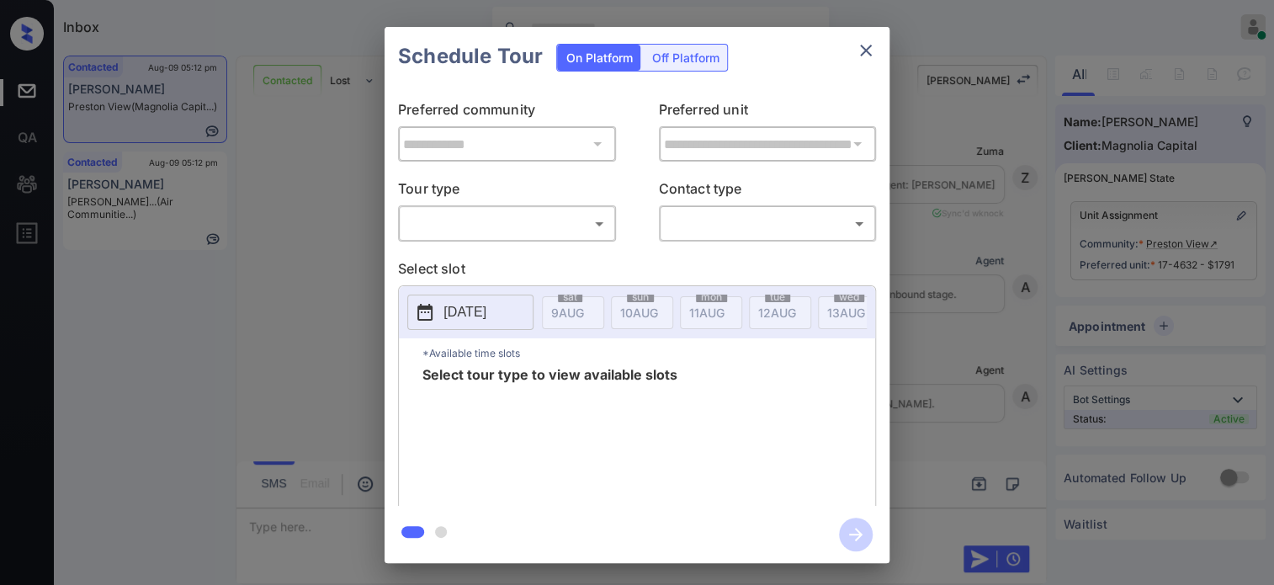
click at [483, 236] on body "Inbox Hope Jatap Online Set yourself offline Set yourself on break Profile Swit…" at bounding box center [637, 292] width 1274 height 585
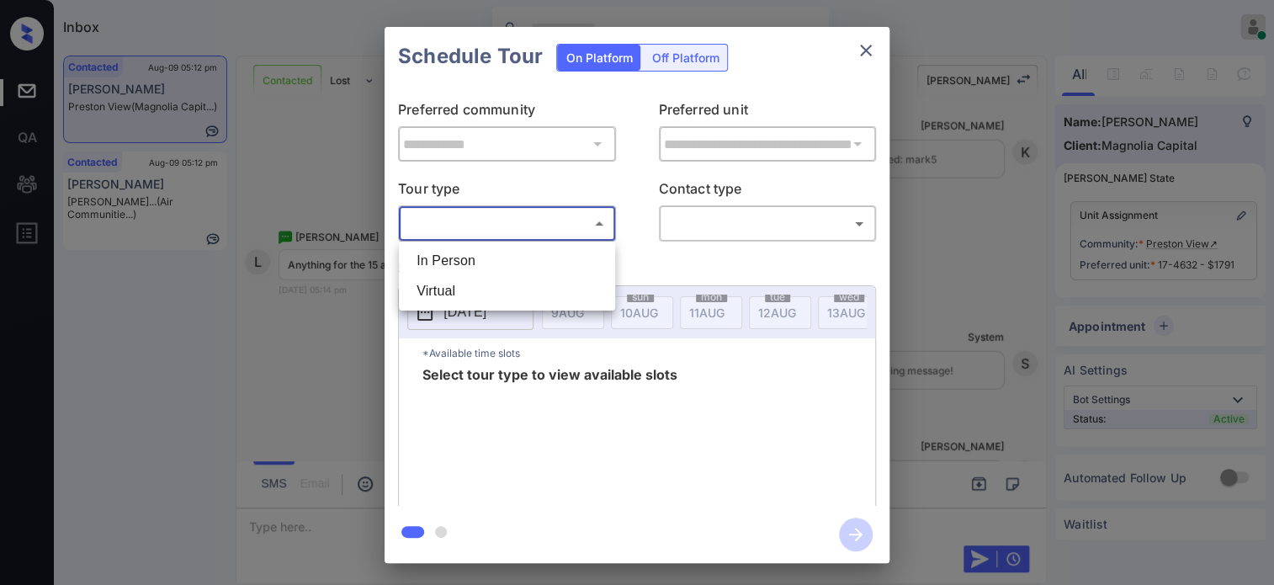
click at [443, 244] on ul "In Person Virtual" at bounding box center [507, 275] width 216 height 69
click at [441, 255] on li "In Person" at bounding box center [507, 261] width 208 height 30
type input "********"
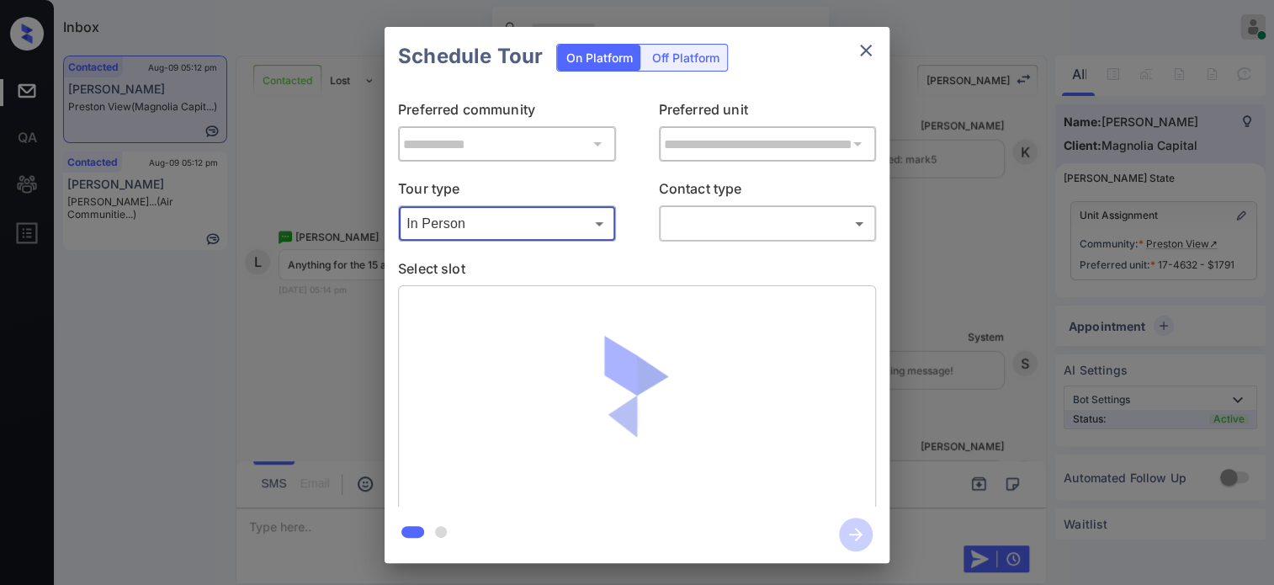
click at [739, 228] on body "Inbox Hope Jatap Online Set yourself offline Set yourself on break Profile Swit…" at bounding box center [637, 292] width 1274 height 585
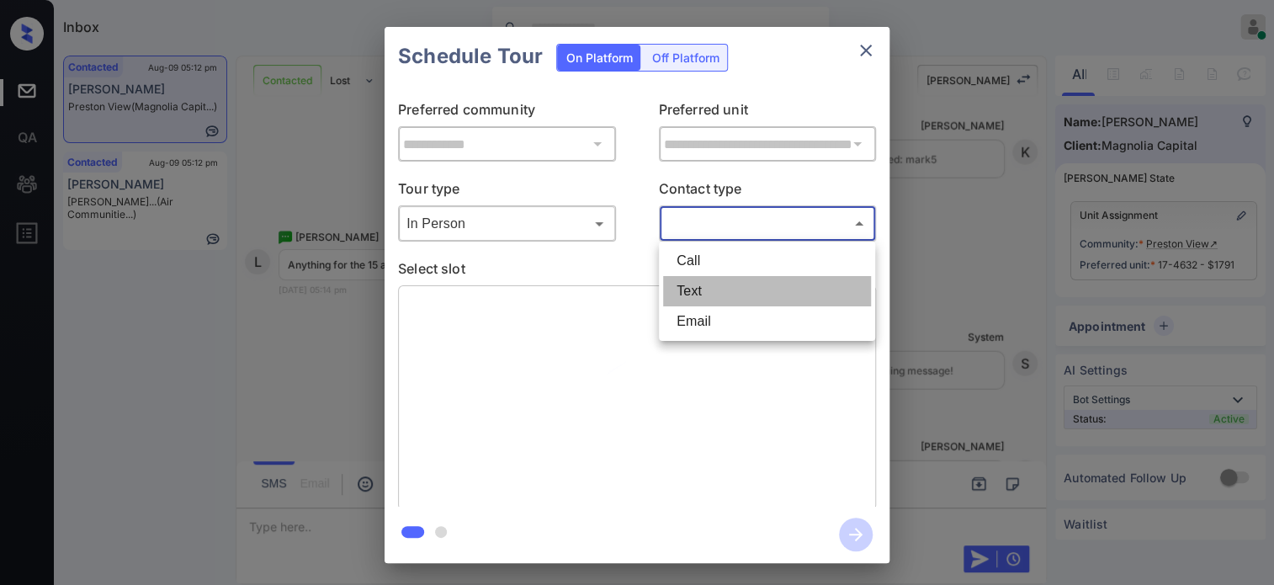
click at [714, 289] on li "Text" at bounding box center [767, 291] width 208 height 30
type input "****"
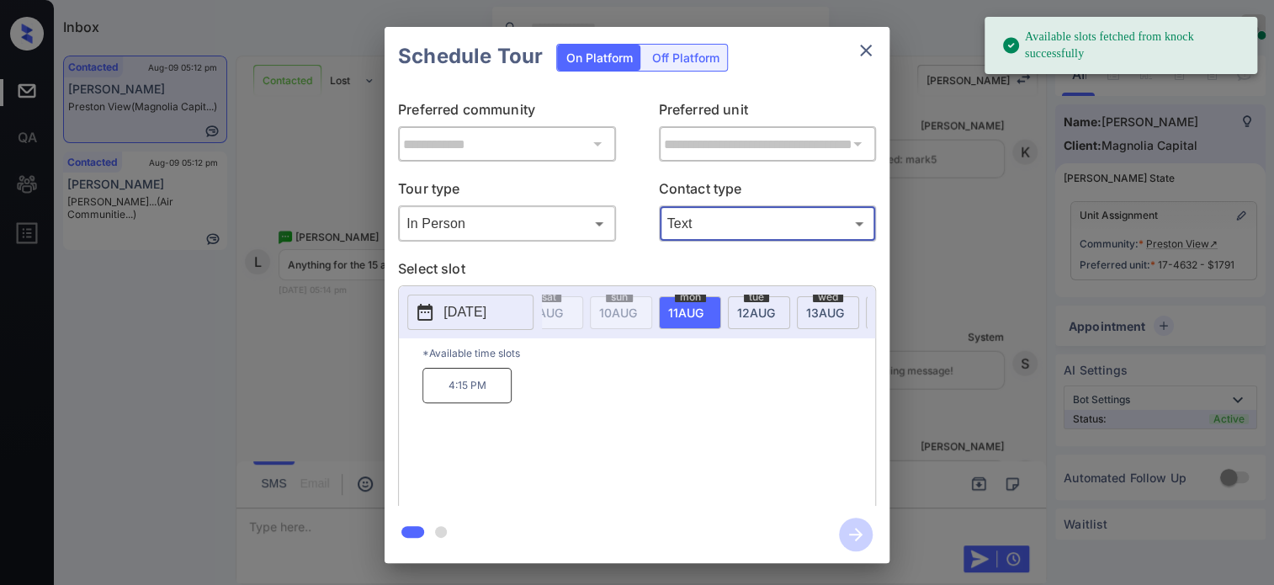
click at [847, 330] on div "sat 9 AUG sun 10 AUG mon 11 AUG tue 12 AUG wed 13 AUG thu 14 AUG fri 15 AUG sat…" at bounding box center [704, 311] width 325 height 35
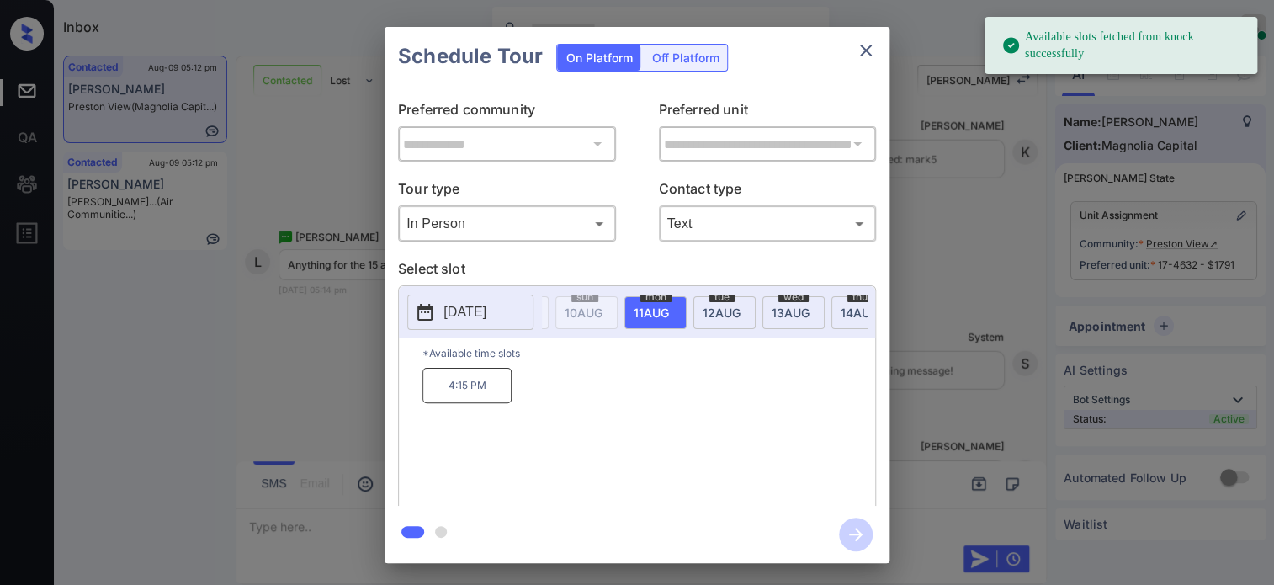
click at [847, 330] on div "sat 9 AUG sun 10 AUG mon 11 AUG tue 12 AUG wed 13 AUG thu 14 AUG fri 15 AUG sat…" at bounding box center [704, 311] width 325 height 35
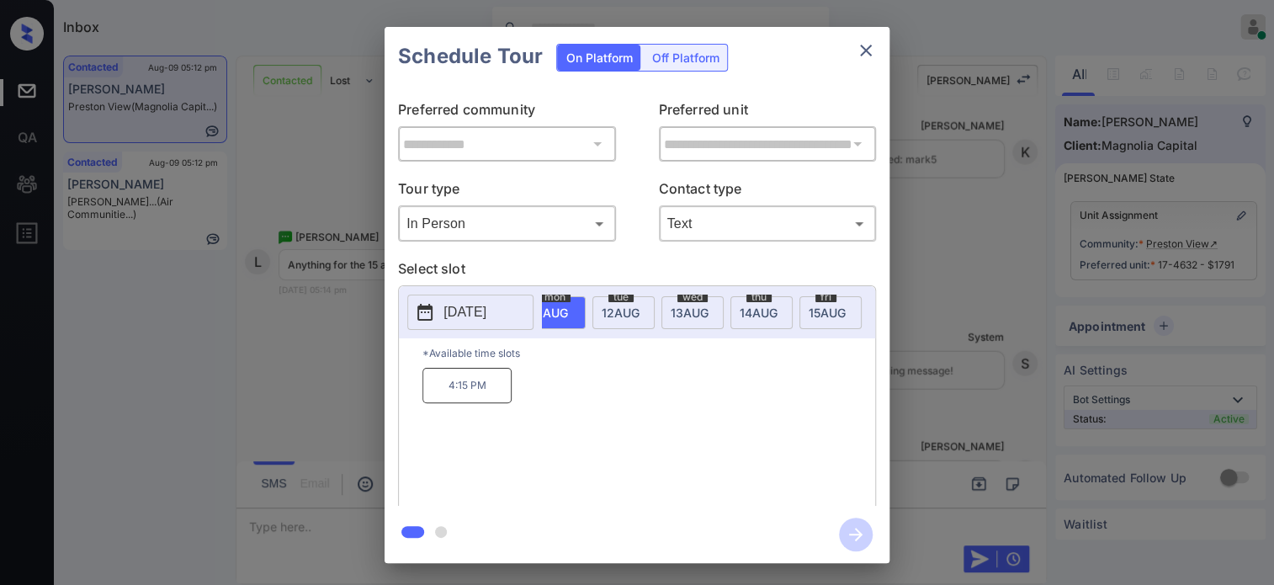
click at [427, 313] on span "15 AUG" at bounding box center [411, 312] width 33 height 14
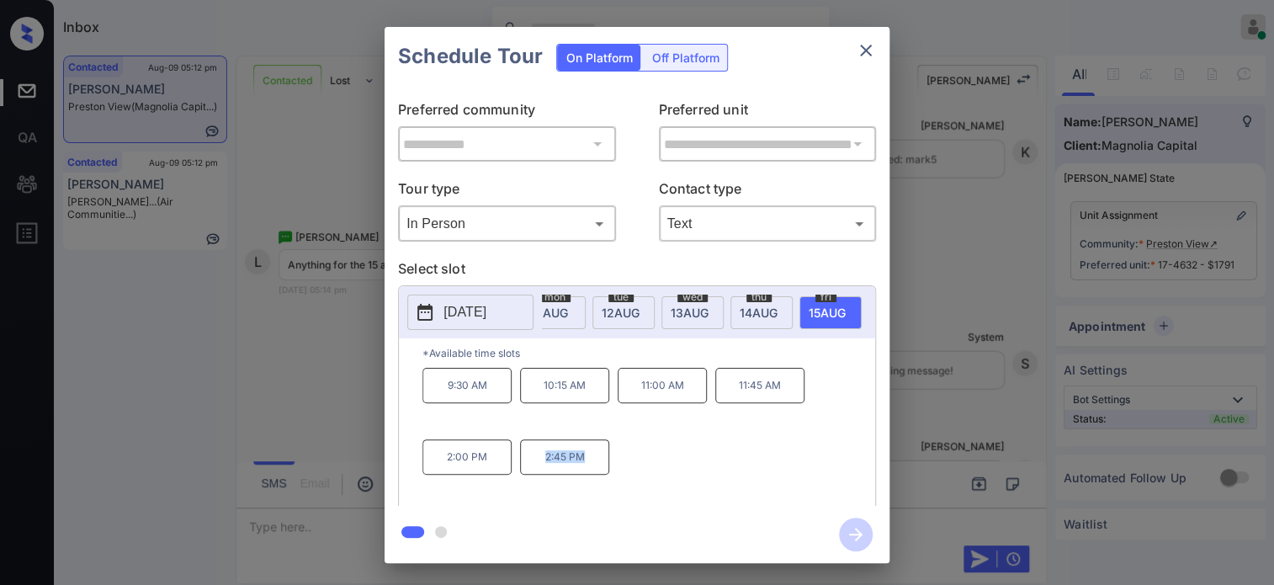
drag, startPoint x: 608, startPoint y: 470, endPoint x: 542, endPoint y: 473, distance: 65.7
click at [542, 473] on div "9:30 AM 10:15 AM 11:00 AM 11:45 AM 2:00 PM 2:45 PM" at bounding box center [648, 435] width 453 height 135
copy p "2:45 PM"
click at [873, 46] on icon "close" at bounding box center [866, 50] width 20 height 20
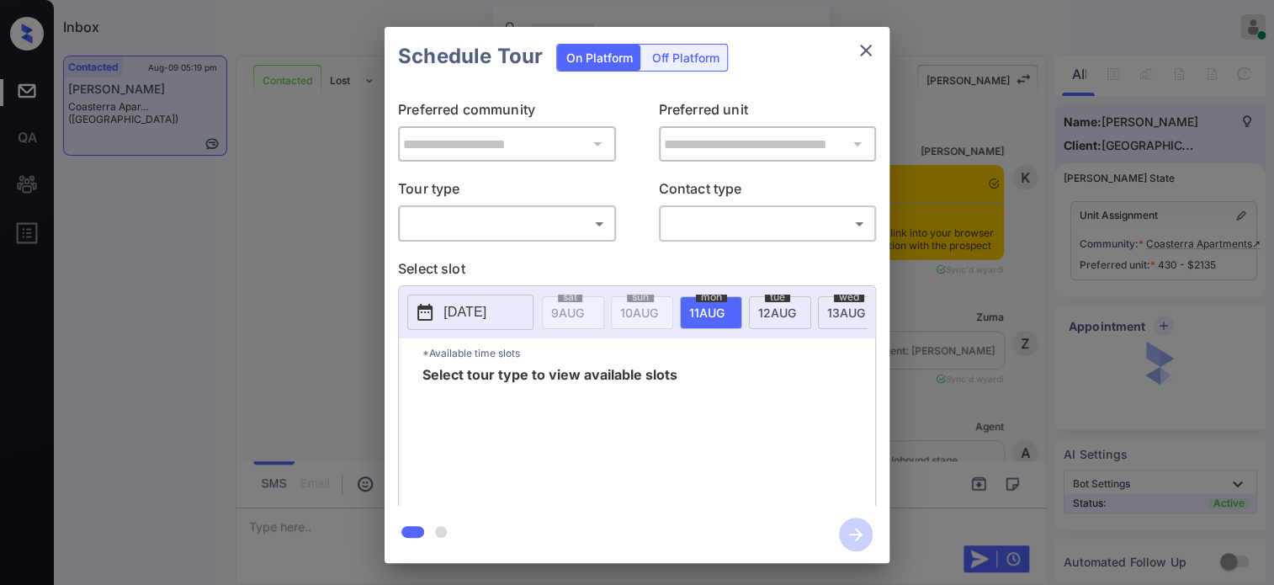
scroll to position [2383, 0]
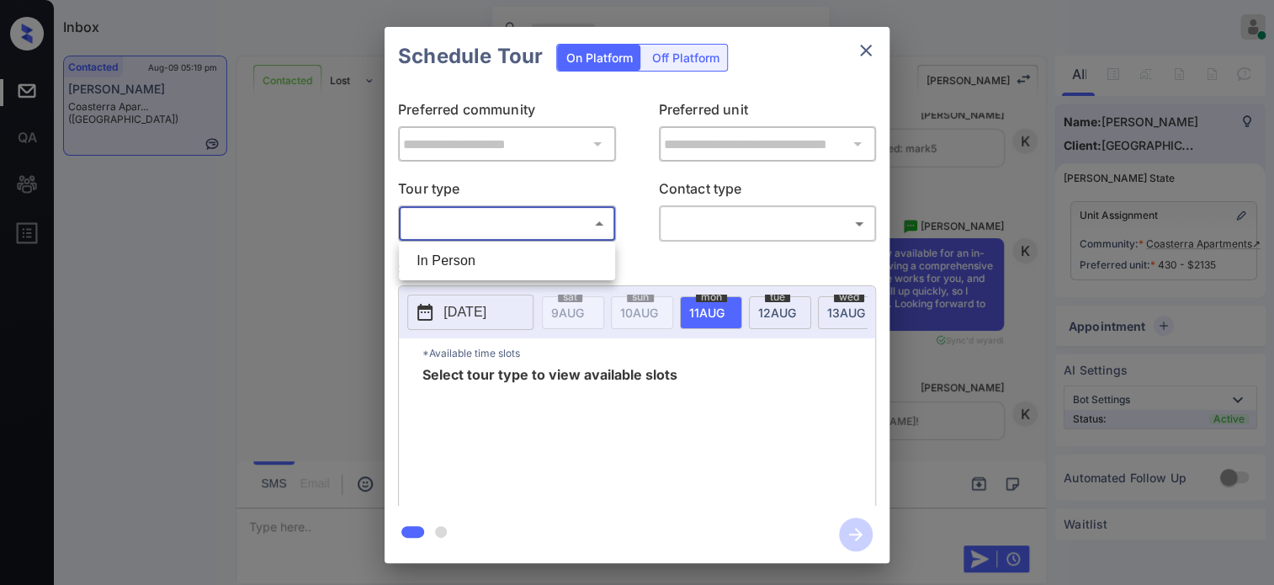
click at [475, 223] on body "Inbox Hope Jatap Online Set yourself offline Set yourself on break Profile Swit…" at bounding box center [637, 292] width 1274 height 585
click at [451, 255] on li "In Person" at bounding box center [507, 261] width 208 height 30
type input "********"
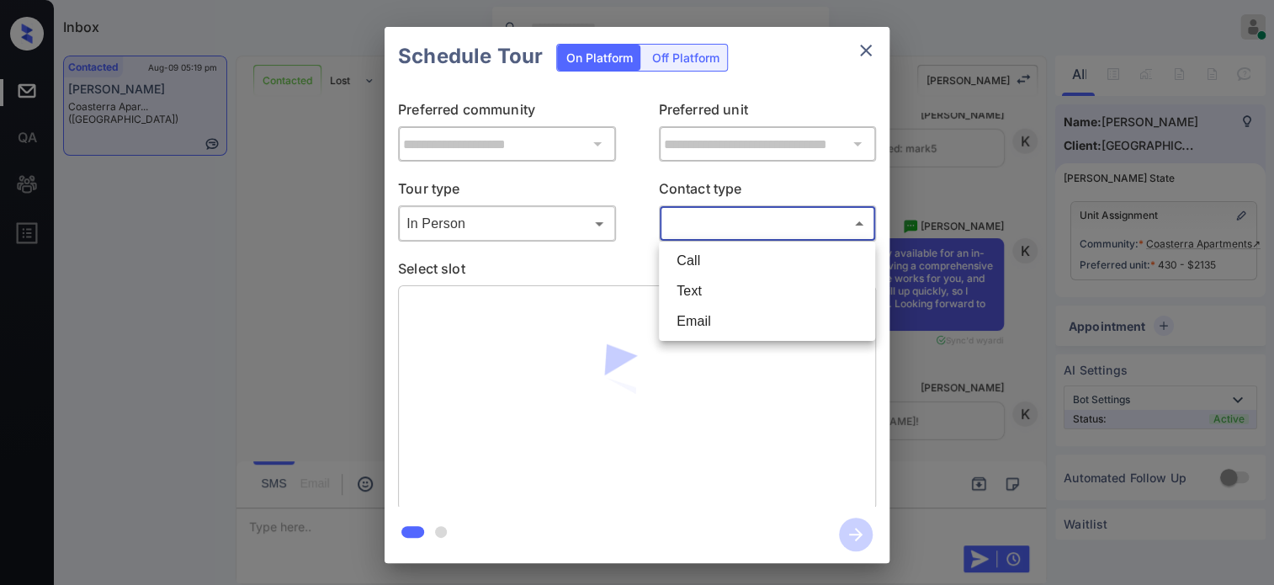
click at [698, 226] on body "Inbox Hope Jatap Online Set yourself offline Set yourself on break Profile Swit…" at bounding box center [637, 292] width 1274 height 585
click at [690, 291] on li "Text" at bounding box center [767, 291] width 208 height 30
type input "****"
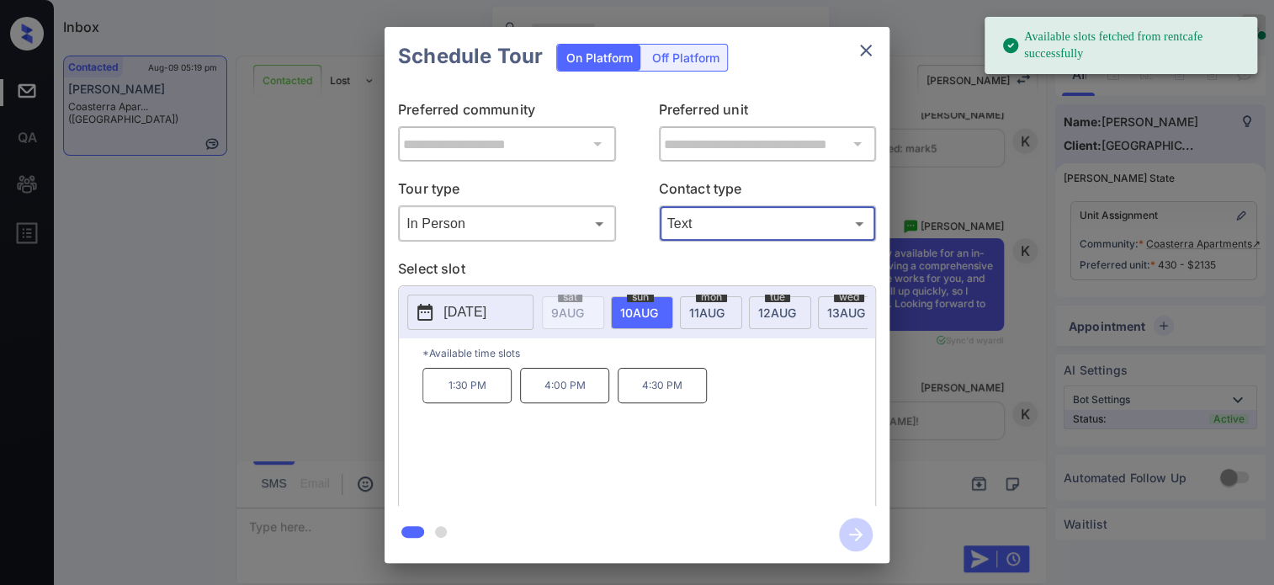
click at [584, 312] on span "12 AUG" at bounding box center [567, 312] width 33 height 14
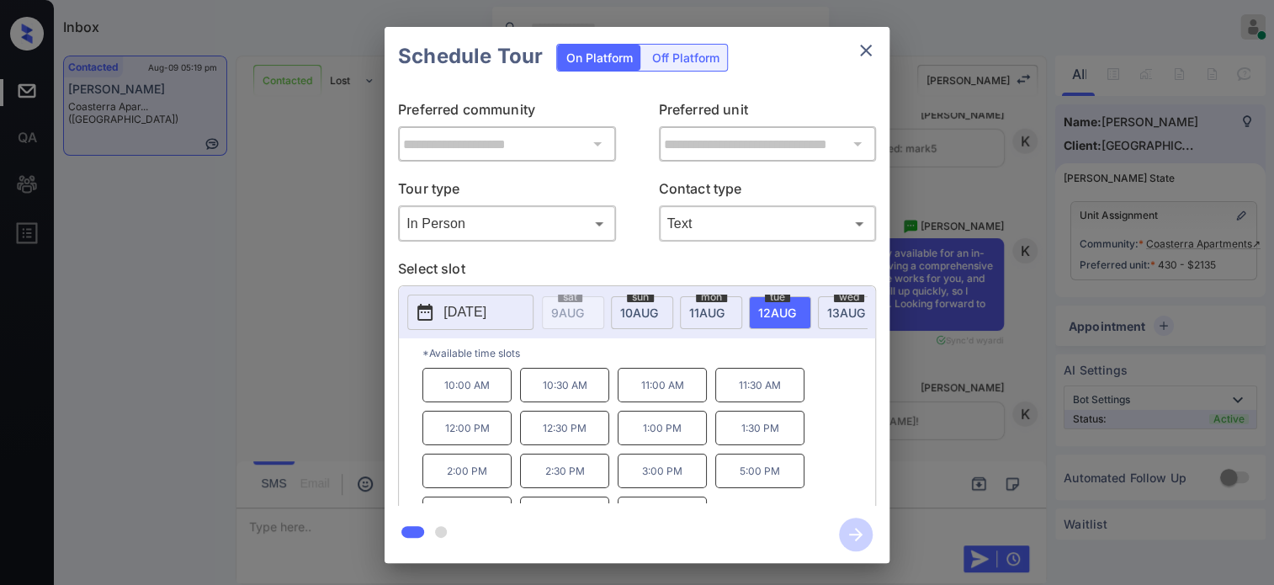
scroll to position [27, 0]
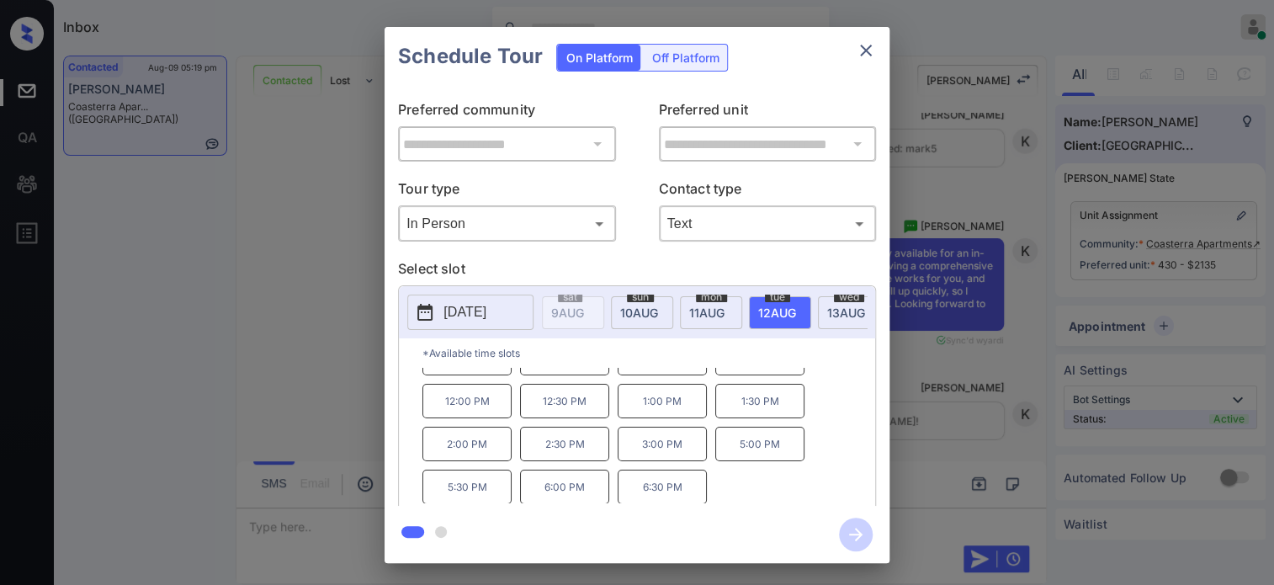
click at [725, 454] on p "5:00 PM" at bounding box center [759, 444] width 89 height 34
drag, startPoint x: 690, startPoint y: 451, endPoint x: 639, endPoint y: 449, distance: 51.4
click at [639, 449] on p "3:00 PM" at bounding box center [662, 444] width 89 height 34
click at [774, 521] on div at bounding box center [637, 534] width 505 height 57
drag, startPoint x: 652, startPoint y: 447, endPoint x: 636, endPoint y: 447, distance: 16.0
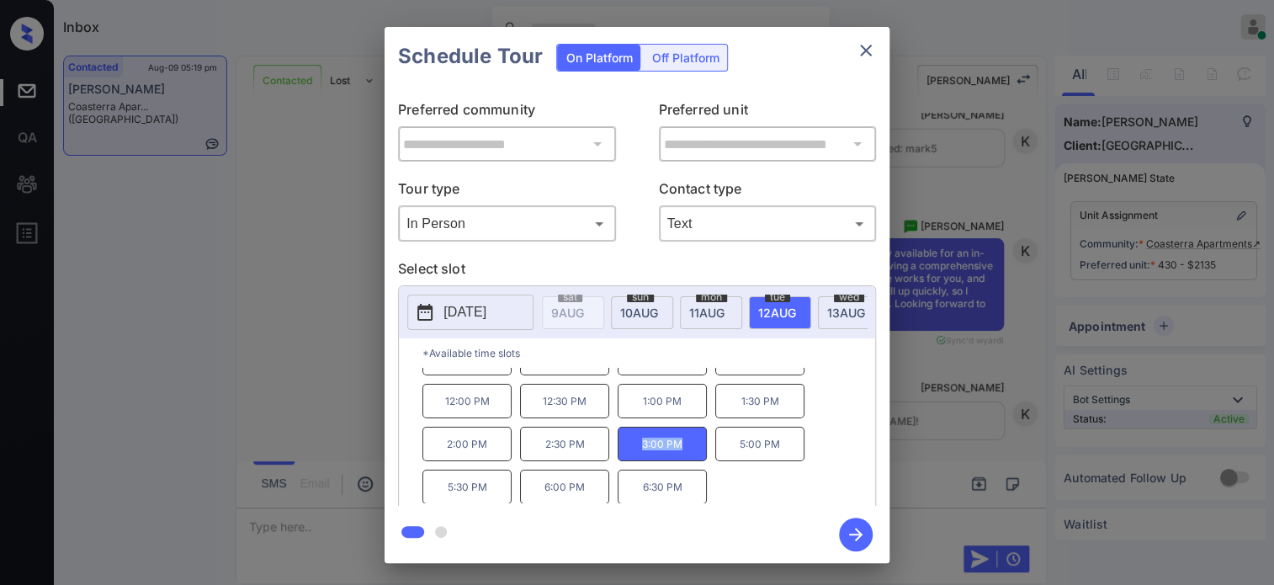
click at [636, 447] on p "3:00 PM" at bounding box center [662, 444] width 89 height 34
copy p "3:00 PM"
click at [863, 60] on icon "close" at bounding box center [866, 50] width 20 height 20
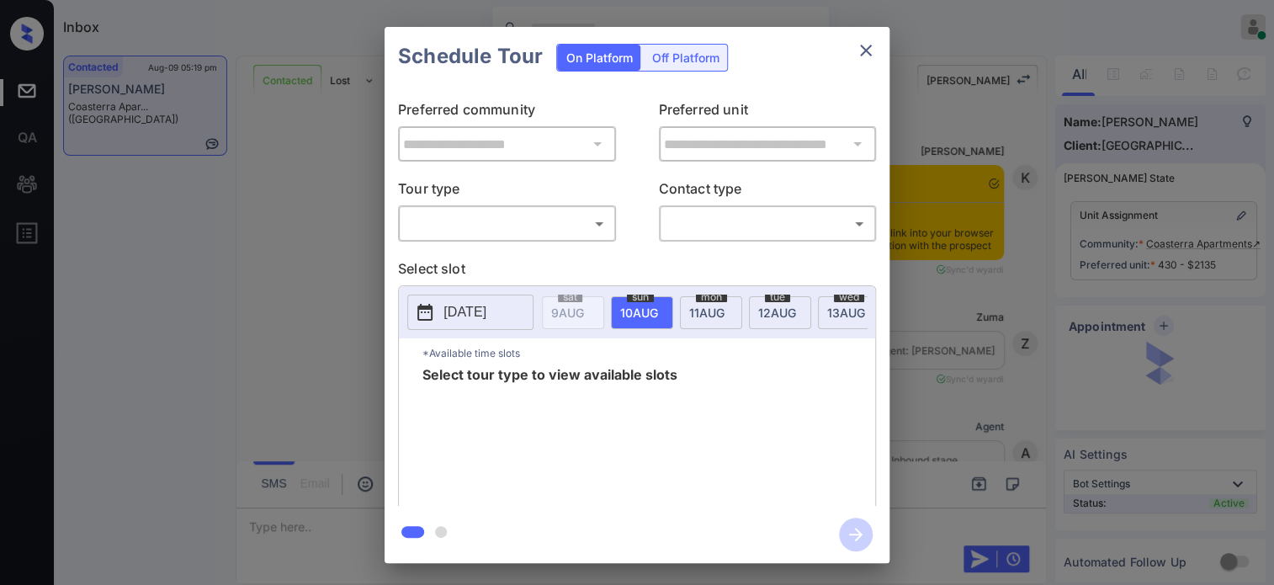
scroll to position [3377, 0]
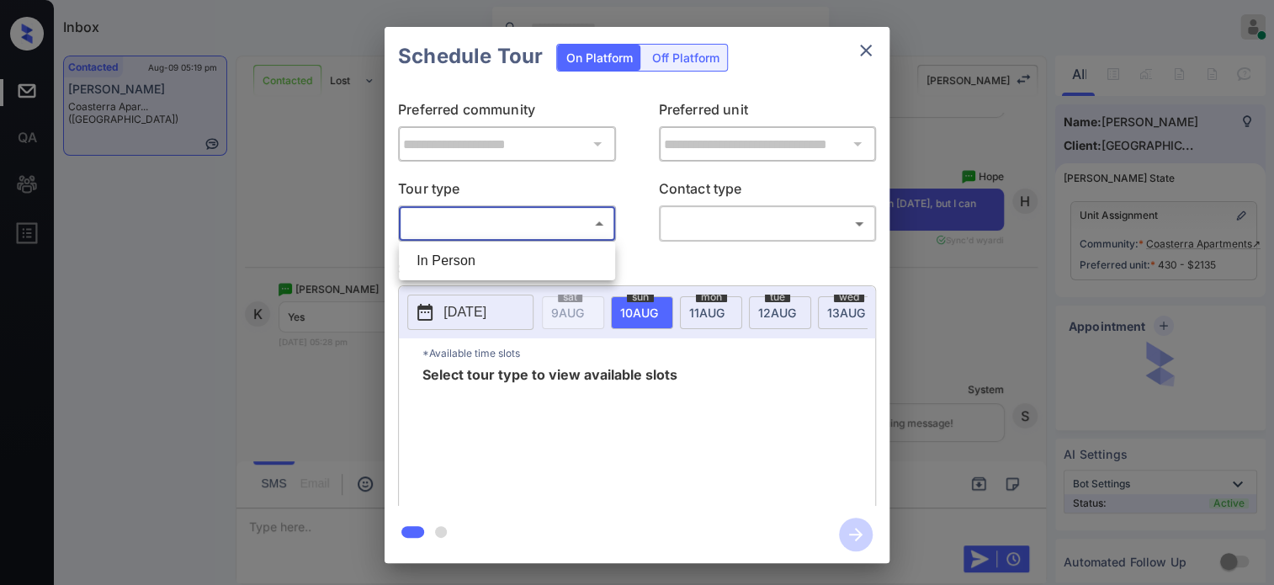
click at [488, 227] on body "Inbox Hope Jatap Online Set yourself offline Set yourself on break Profile Swit…" at bounding box center [637, 292] width 1274 height 585
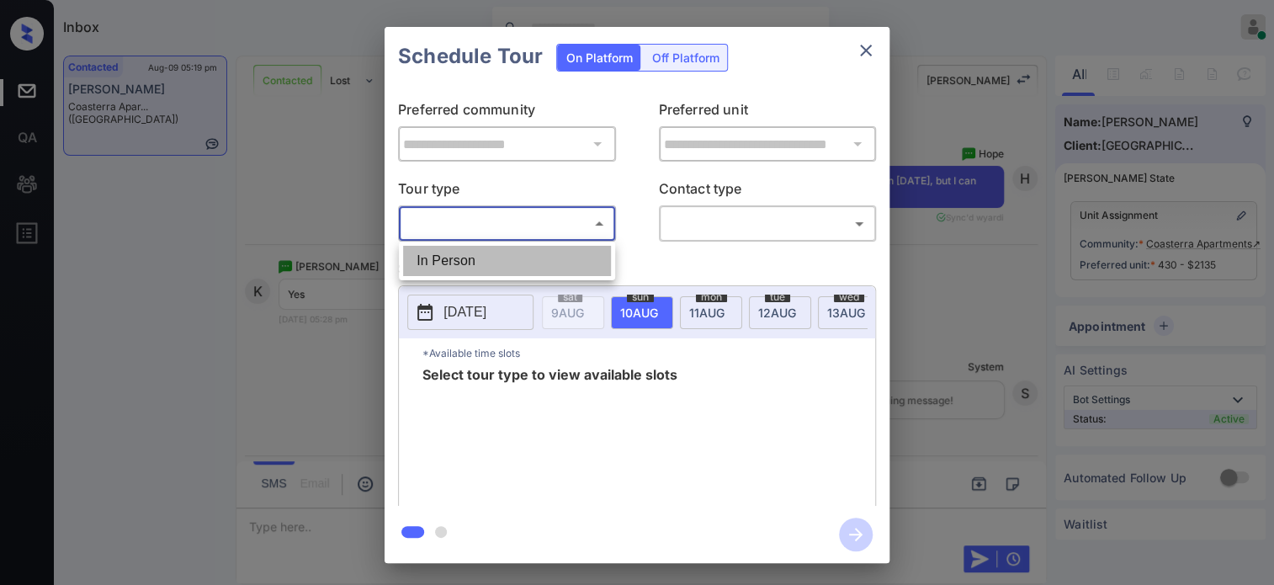
click at [460, 252] on li "In Person" at bounding box center [507, 261] width 208 height 30
type input "********"
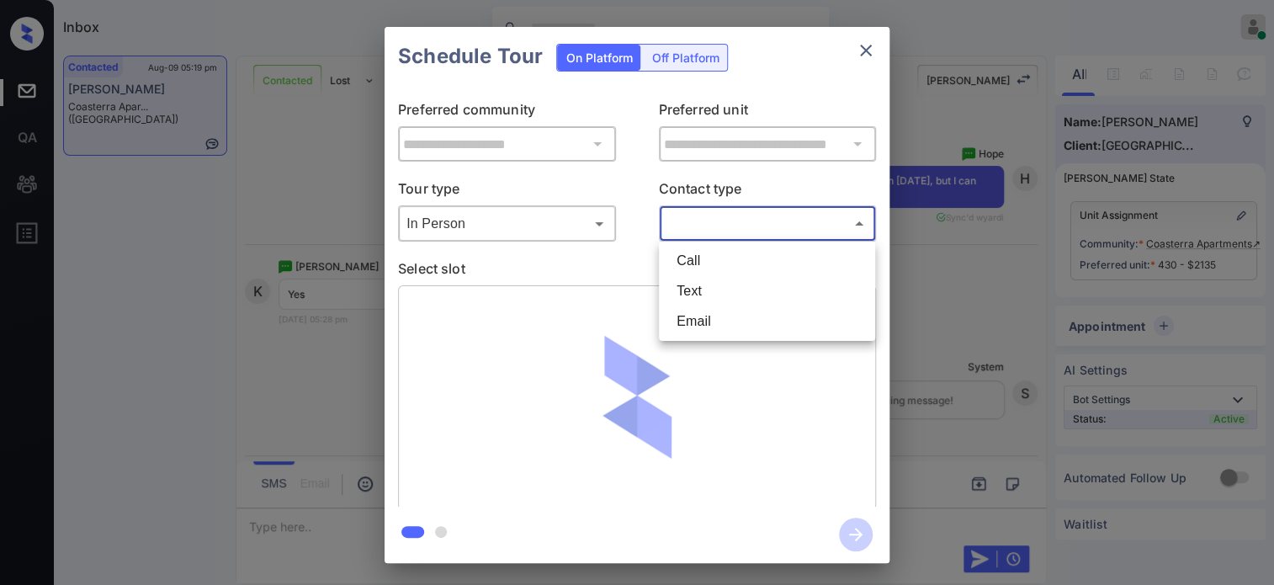
drag, startPoint x: 704, startPoint y: 211, endPoint x: 697, endPoint y: 275, distance: 64.4
click at [705, 226] on body "Inbox Hope Jatap Online Set yourself offline Set yourself on break Profile Swit…" at bounding box center [637, 292] width 1274 height 585
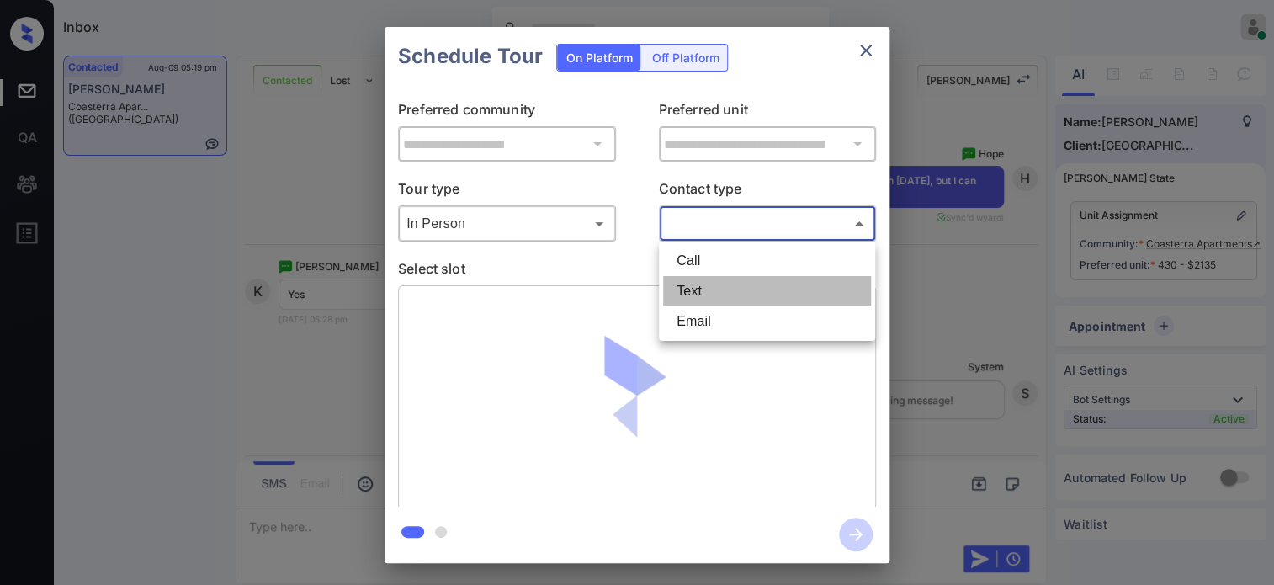
click at [697, 290] on li "Text" at bounding box center [767, 291] width 208 height 30
type input "****"
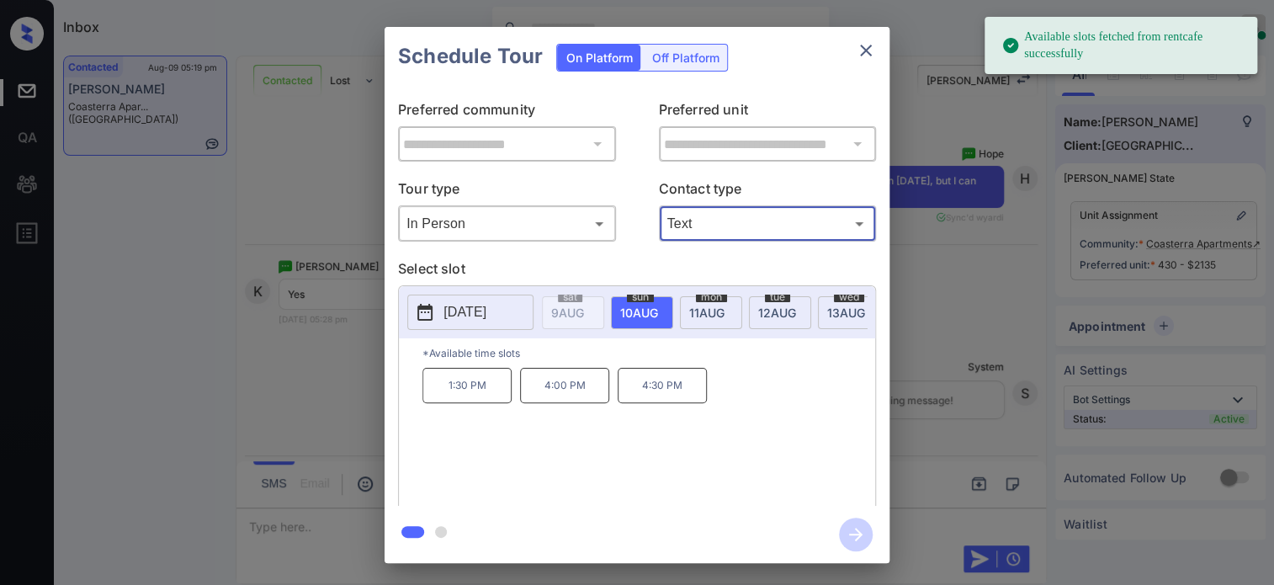
click at [584, 309] on span "12 AUG" at bounding box center [567, 312] width 33 height 14
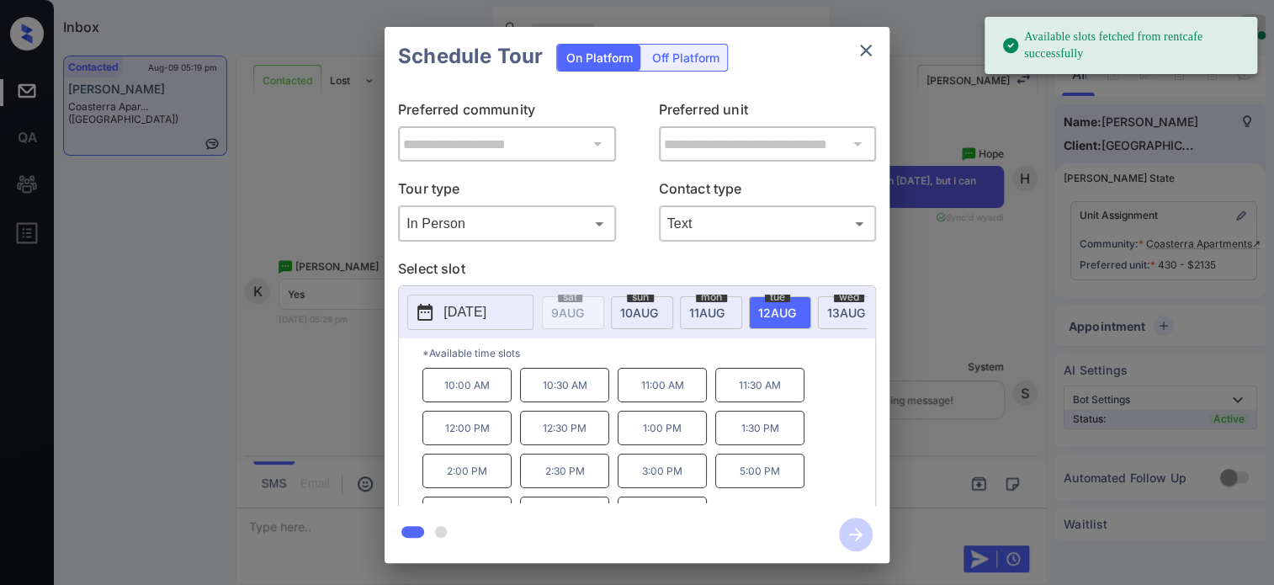
click at [662, 477] on p "3:00 PM" at bounding box center [662, 471] width 89 height 34
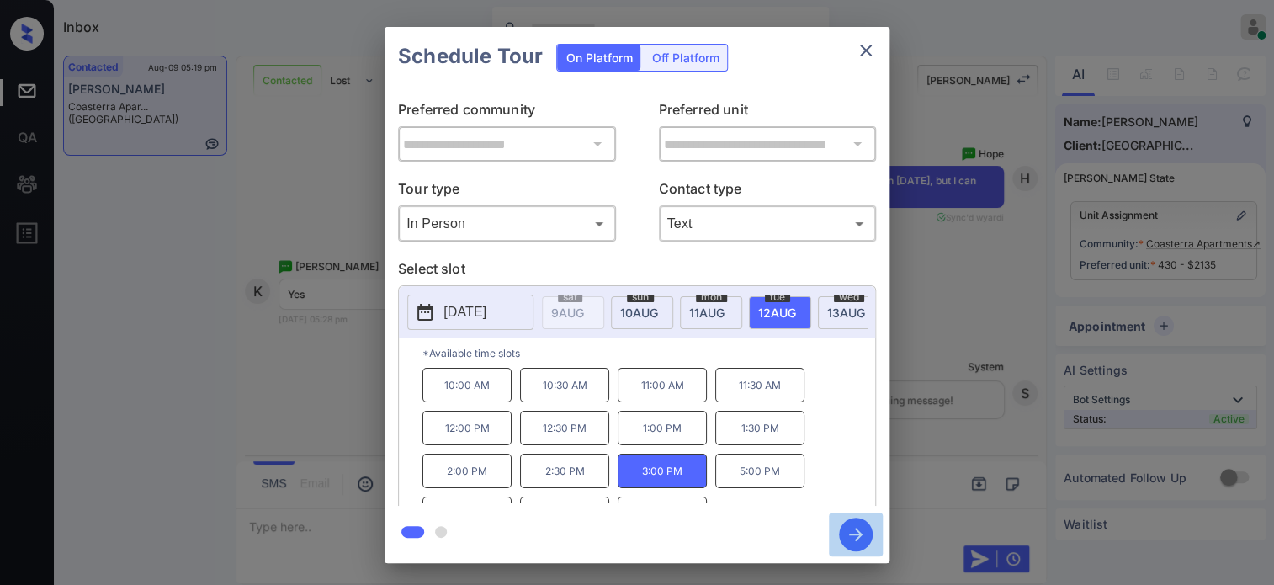
click at [863, 535] on icon "button" at bounding box center [856, 534] width 34 height 34
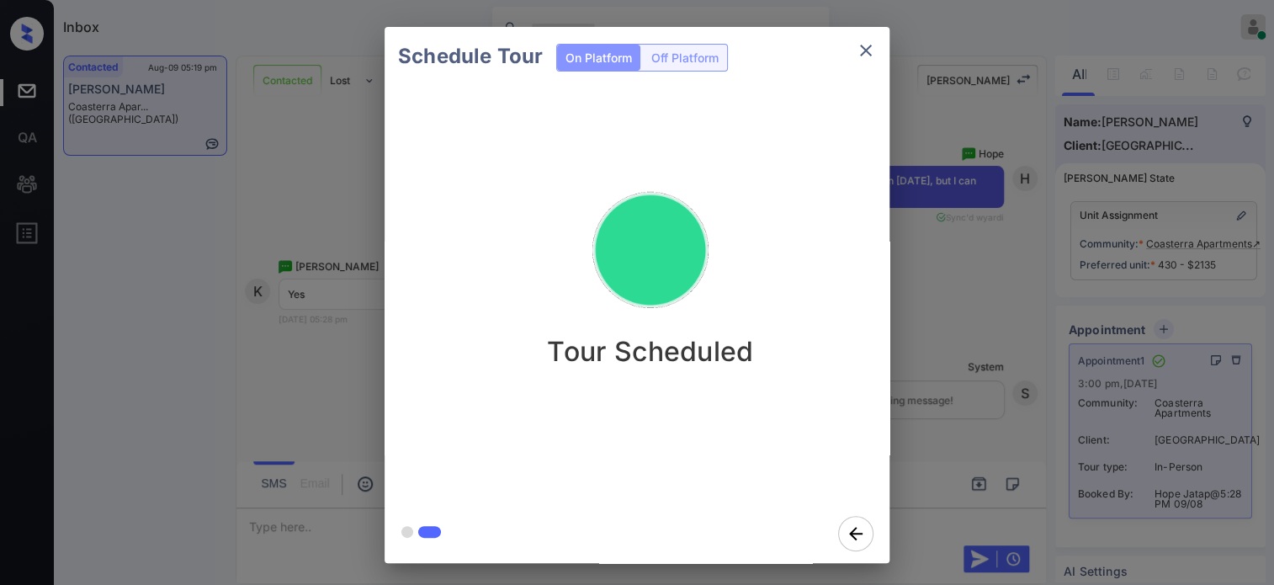
click at [1020, 286] on div "Schedule Tour On Platform Off Platform Tour Scheduled" at bounding box center [637, 295] width 1274 height 590
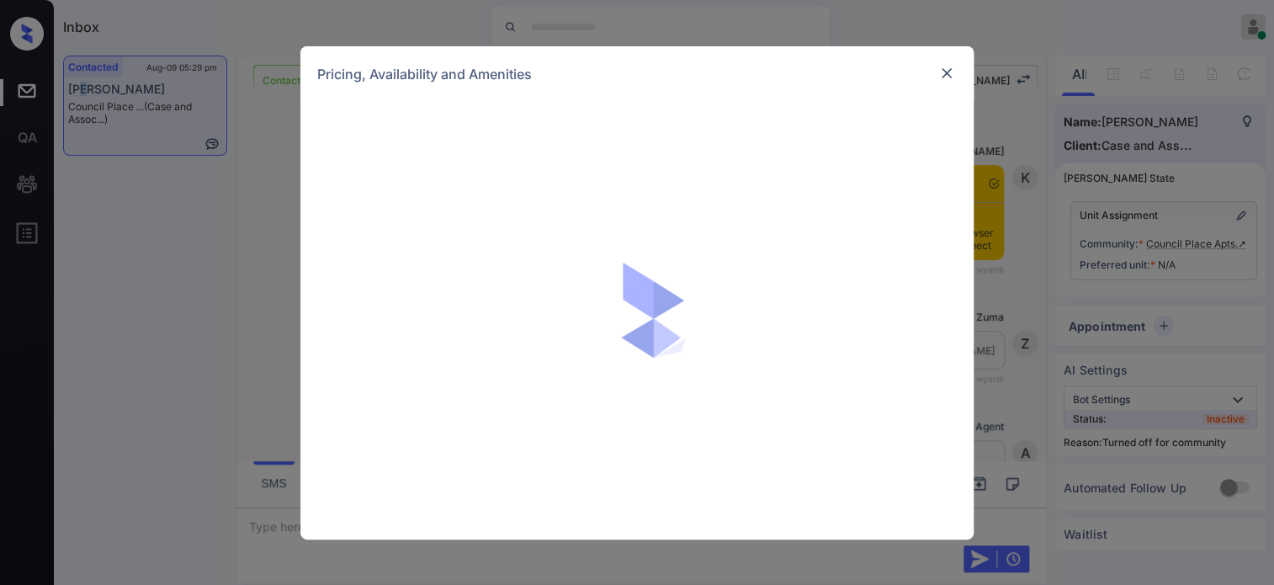
scroll to position [1448, 0]
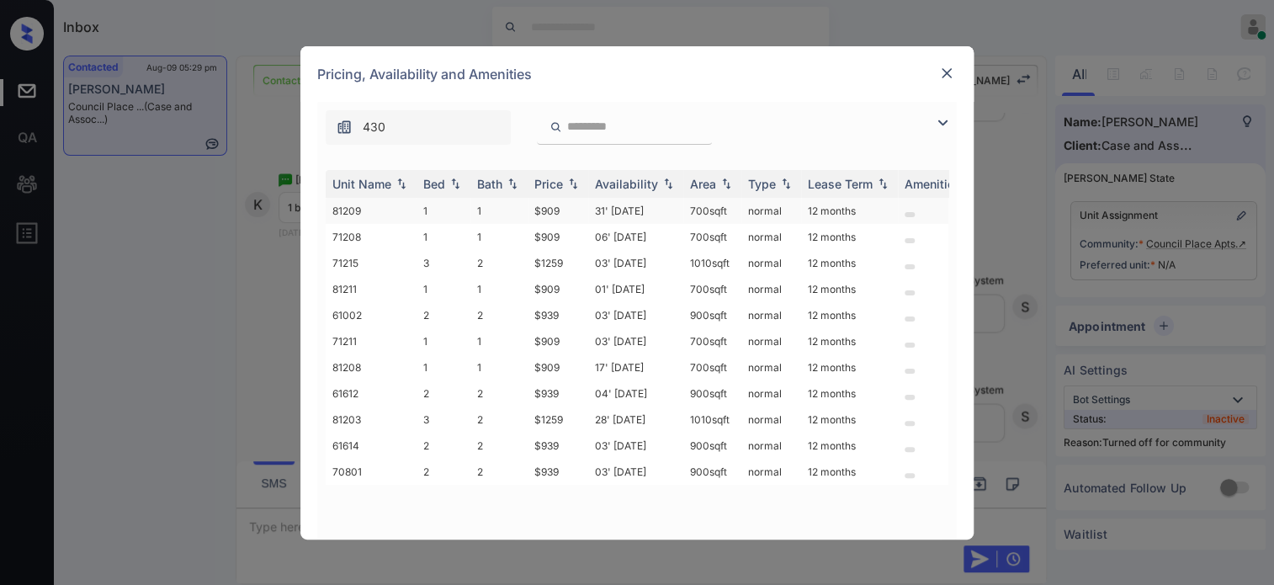
click at [557, 211] on td "$909" at bounding box center [558, 211] width 61 height 26
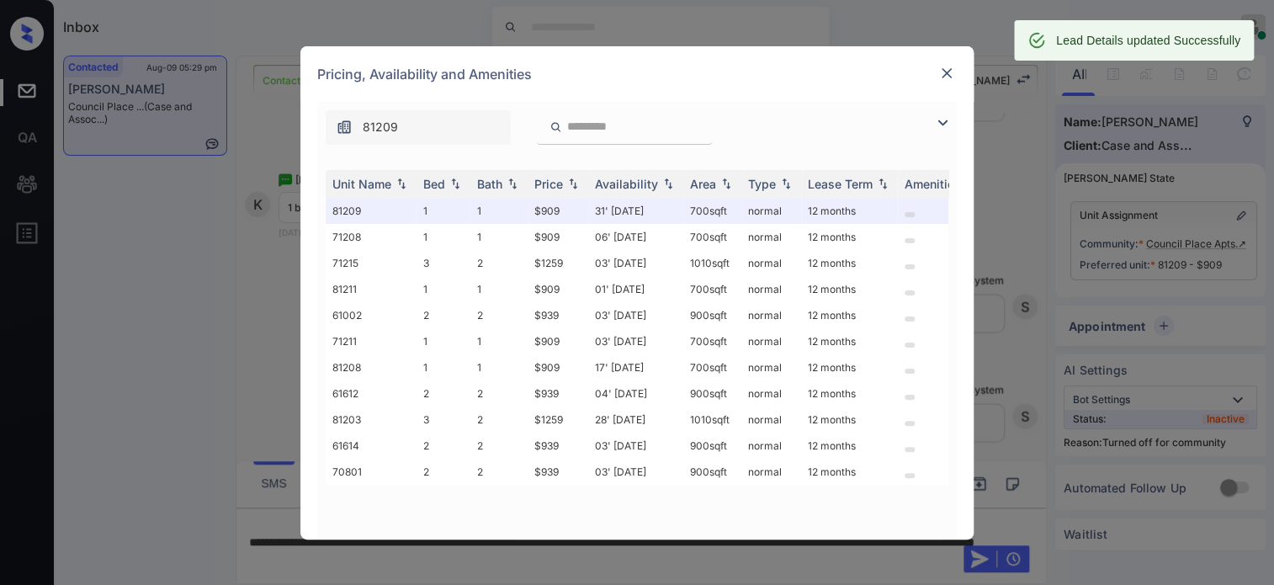
click at [940, 73] on img at bounding box center [946, 73] width 17 height 17
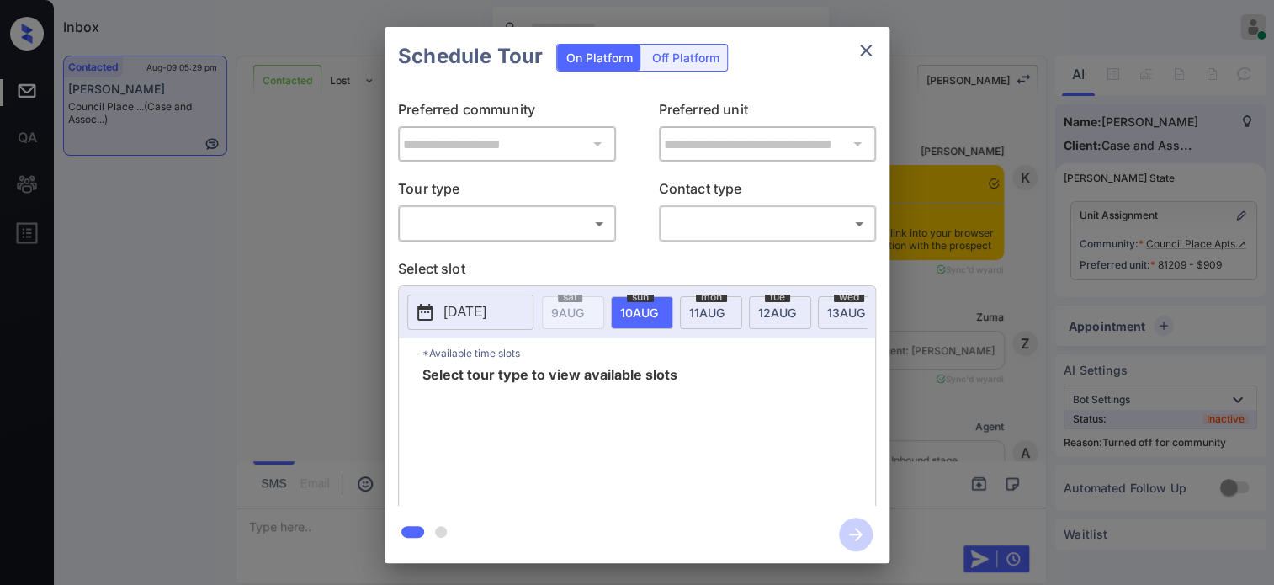
scroll to position [1366, 0]
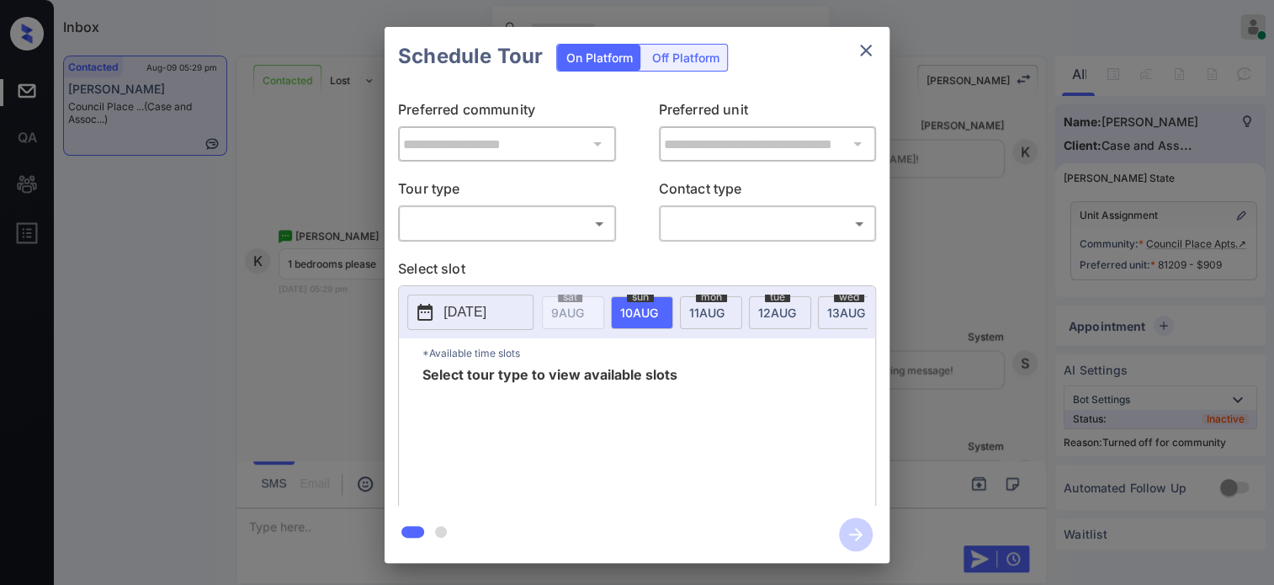
click at [497, 228] on body "Inbox Hope Jatap Online Set yourself offline Set yourself on break Profile Swit…" at bounding box center [637, 292] width 1274 height 585
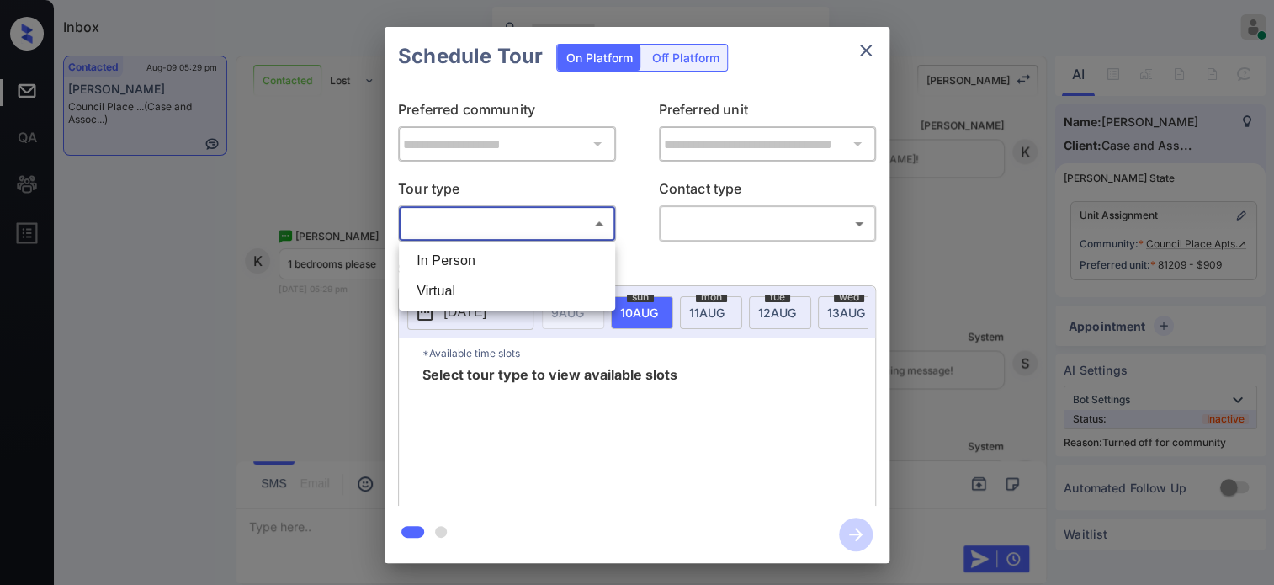
click at [478, 258] on li "In Person" at bounding box center [507, 261] width 208 height 30
type input "********"
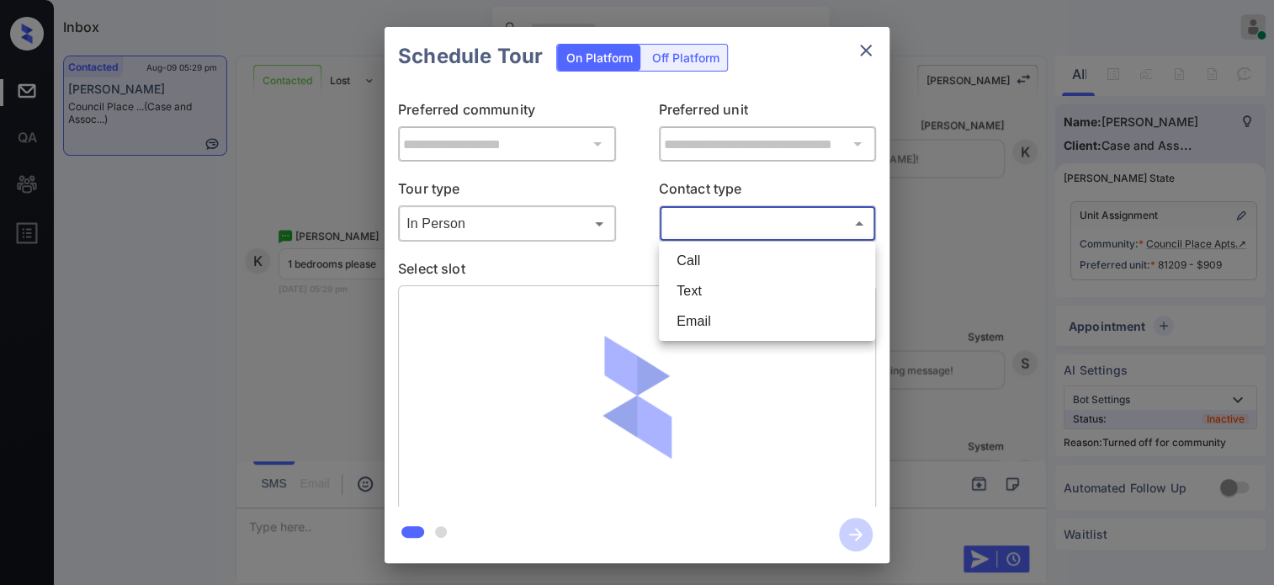
click at [768, 223] on body "Inbox Hope Jatap Online Set yourself offline Set yourself on break Profile Swit…" at bounding box center [637, 292] width 1274 height 585
click at [701, 300] on li "Text" at bounding box center [767, 291] width 208 height 30
type input "****"
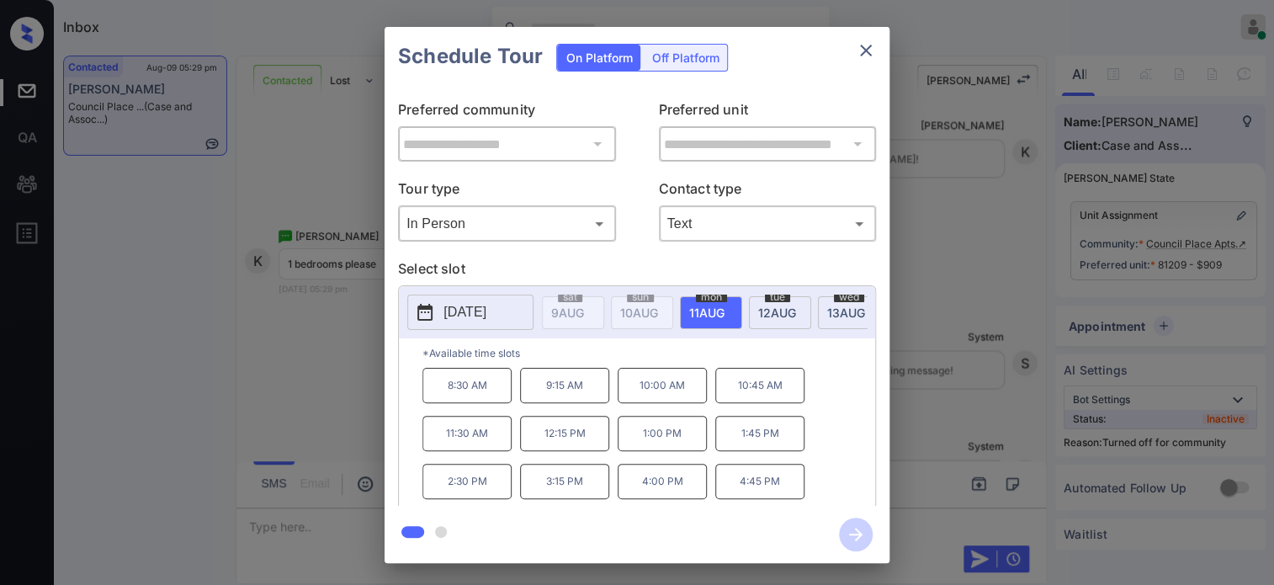
click at [123, 208] on div "**********" at bounding box center [637, 295] width 1274 height 590
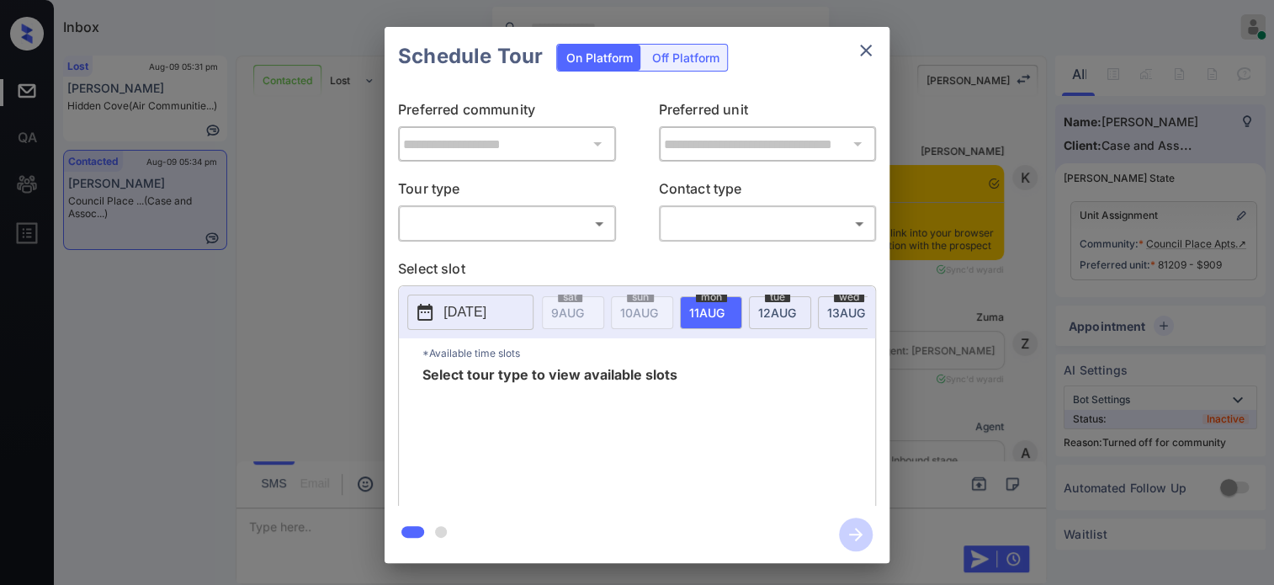
scroll to position [2545, 0]
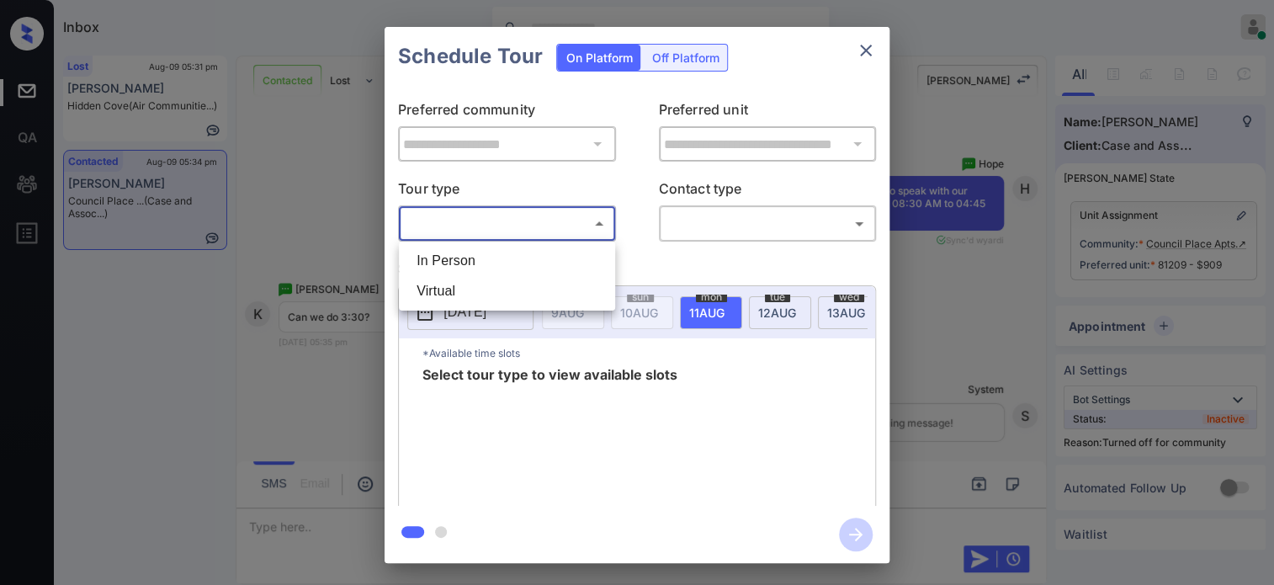
drag, startPoint x: 509, startPoint y: 228, endPoint x: 479, endPoint y: 265, distance: 47.8
click at [508, 232] on body "Inbox Hope Jatap Online Set yourself offline Set yourself on break Profile Swit…" at bounding box center [637, 292] width 1274 height 585
click at [475, 268] on li "In Person" at bounding box center [507, 261] width 208 height 30
type input "********"
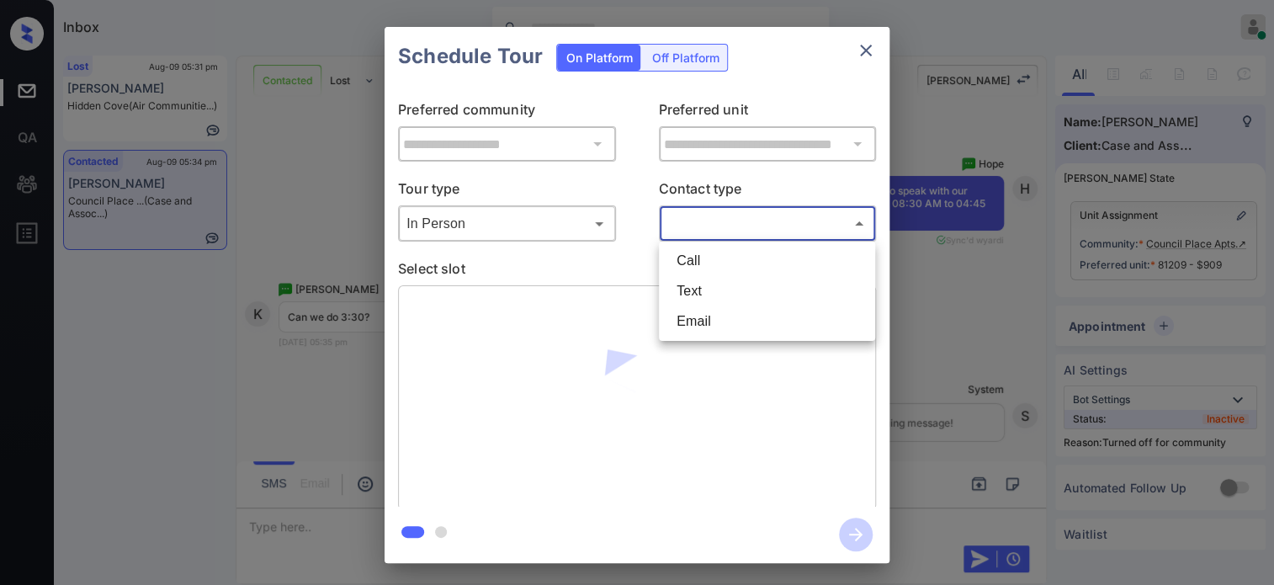
click at [777, 214] on body "Inbox Hope Jatap Online Set yourself offline Set yourself on break Profile Swit…" at bounding box center [637, 292] width 1274 height 585
click at [726, 284] on li "Text" at bounding box center [767, 291] width 208 height 30
type input "****"
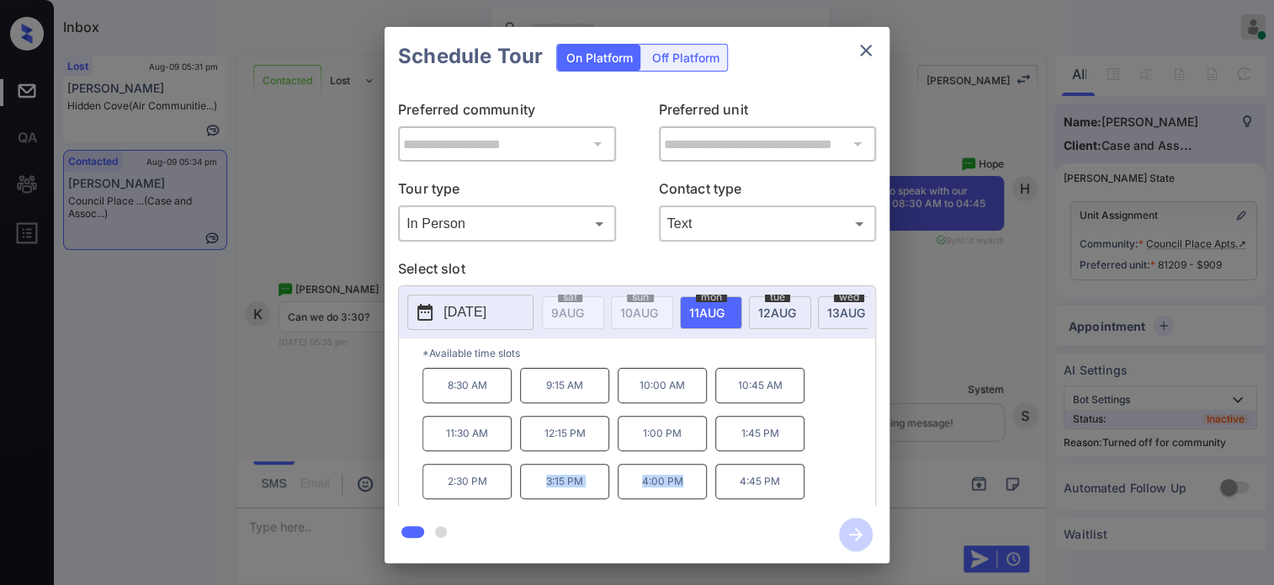
drag, startPoint x: 685, startPoint y: 486, endPoint x: 535, endPoint y: 493, distance: 150.0
click at [535, 493] on div "8:30 AM 9:15 AM 10:00 AM 10:45 AM 11:30 AM 12:15 PM 1:00 PM 1:45 PM 2:30 PM 3:1…" at bounding box center [648, 435] width 453 height 135
click at [650, 494] on p "4:00 PM" at bounding box center [662, 481] width 89 height 35
click at [866, 56] on icon "close" at bounding box center [866, 50] width 20 height 20
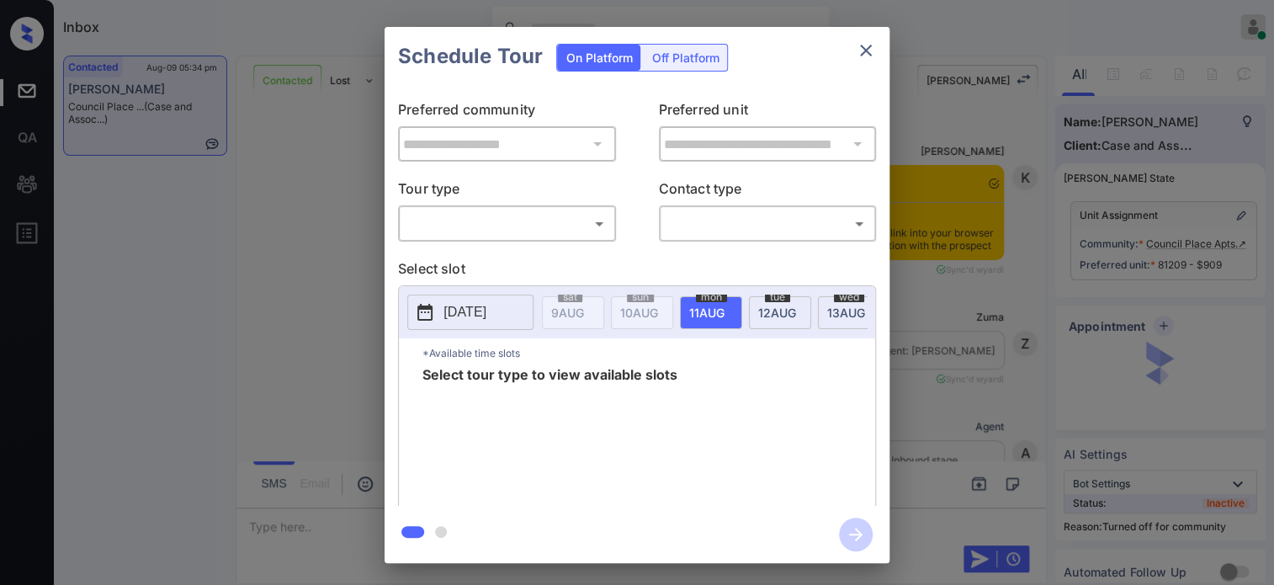
scroll to position [2659, 0]
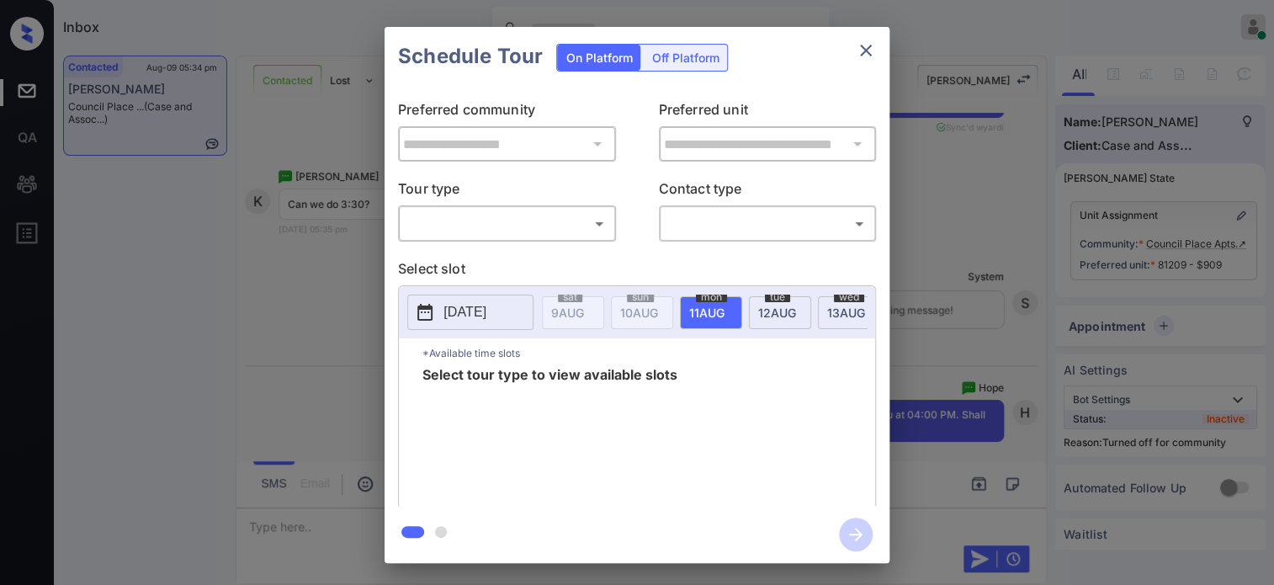
click at [464, 226] on body "Inbox Hope Jatap Online Set yourself offline Set yourself on break Profile Swit…" at bounding box center [637, 292] width 1274 height 585
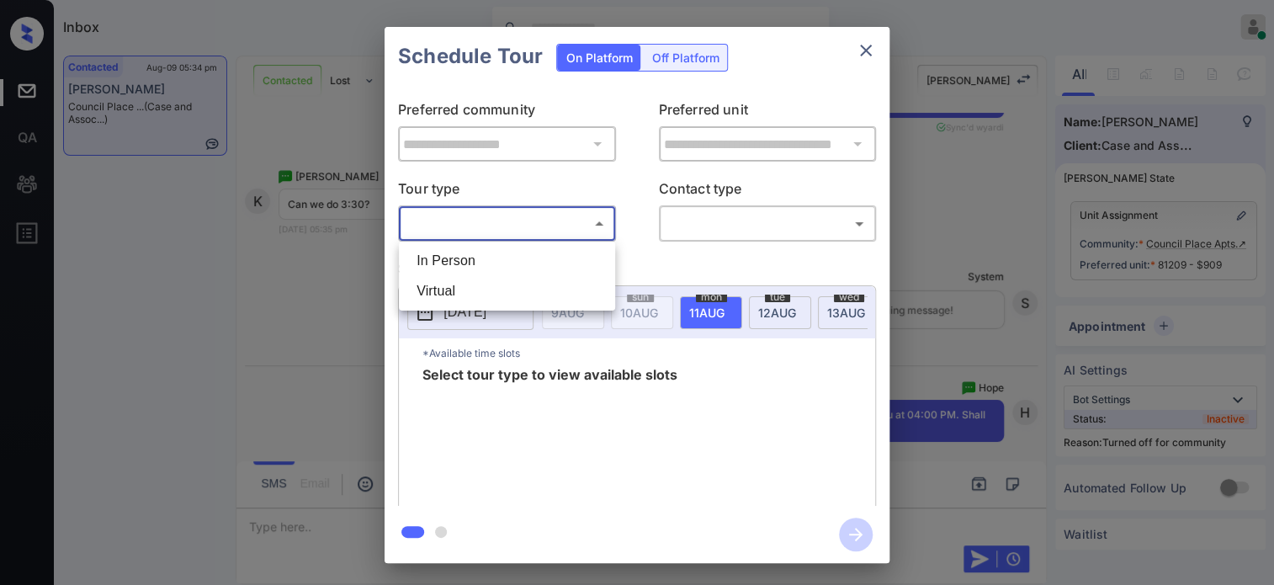
click at [455, 257] on li "In Person" at bounding box center [507, 261] width 208 height 30
type input "********"
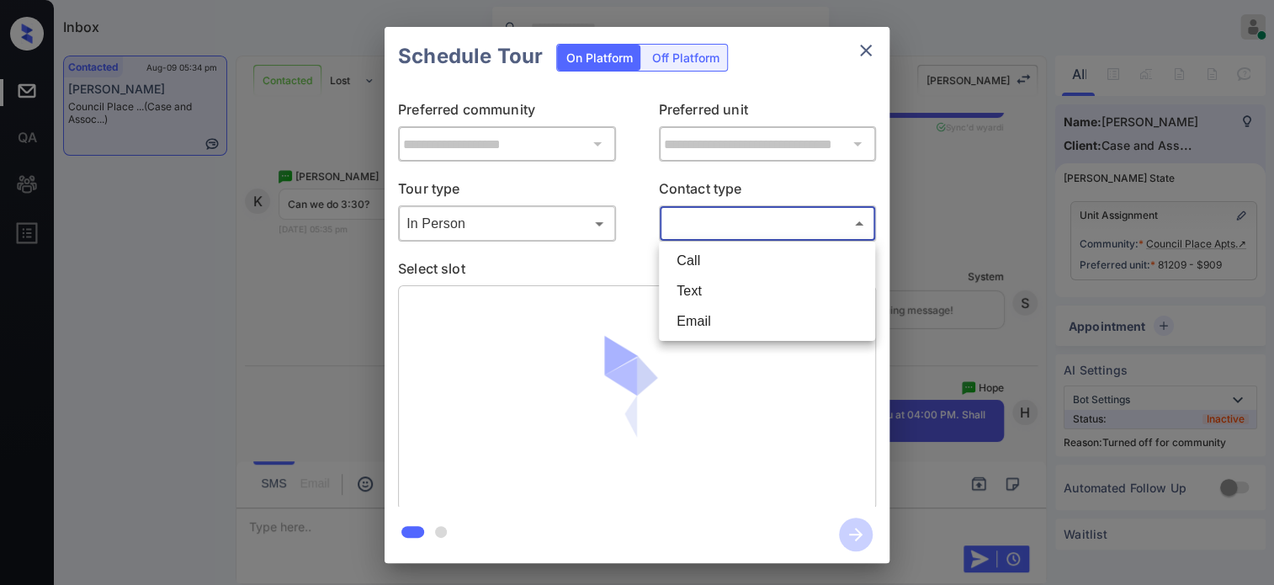
drag, startPoint x: 734, startPoint y: 220, endPoint x: 716, endPoint y: 270, distance: 53.5
click at [734, 221] on body "Inbox Hope Jatap Online Set yourself offline Set yourself on break Profile Swit…" at bounding box center [637, 292] width 1274 height 585
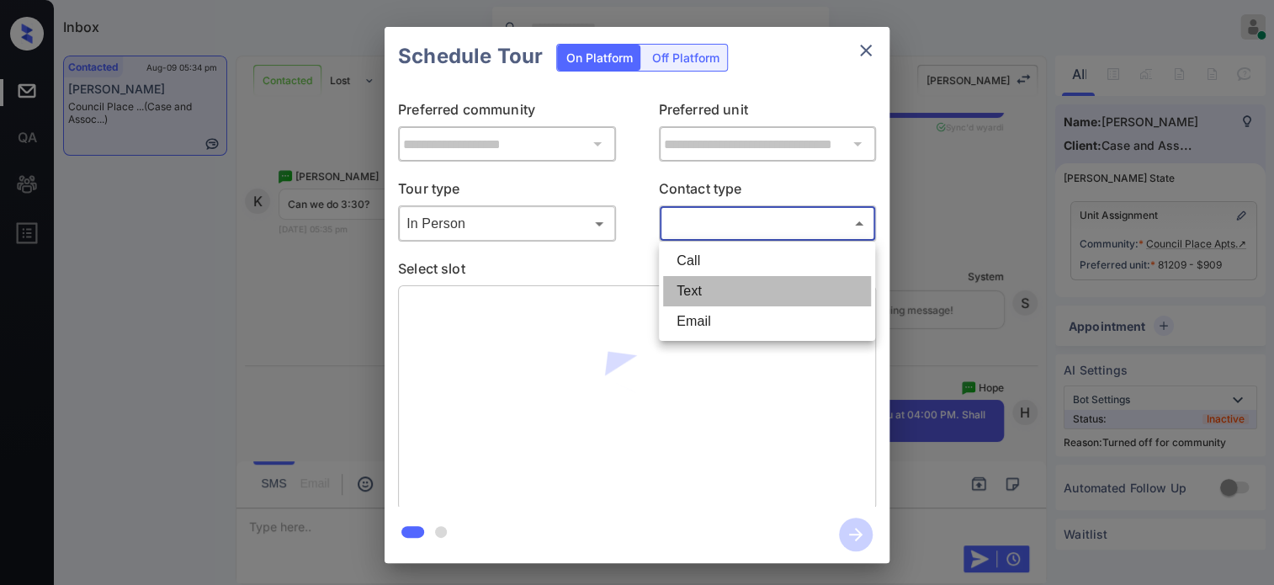
click at [705, 292] on li "Text" at bounding box center [767, 291] width 208 height 30
type input "****"
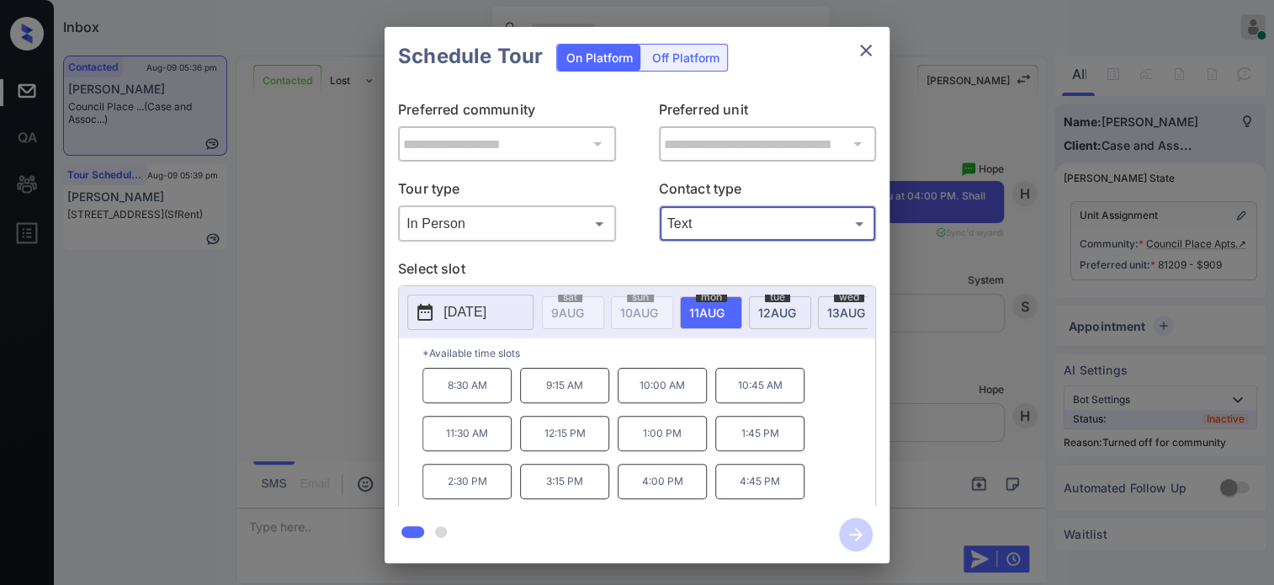
scroll to position [2877, 0]
click at [866, 60] on icon "close" at bounding box center [866, 50] width 20 height 20
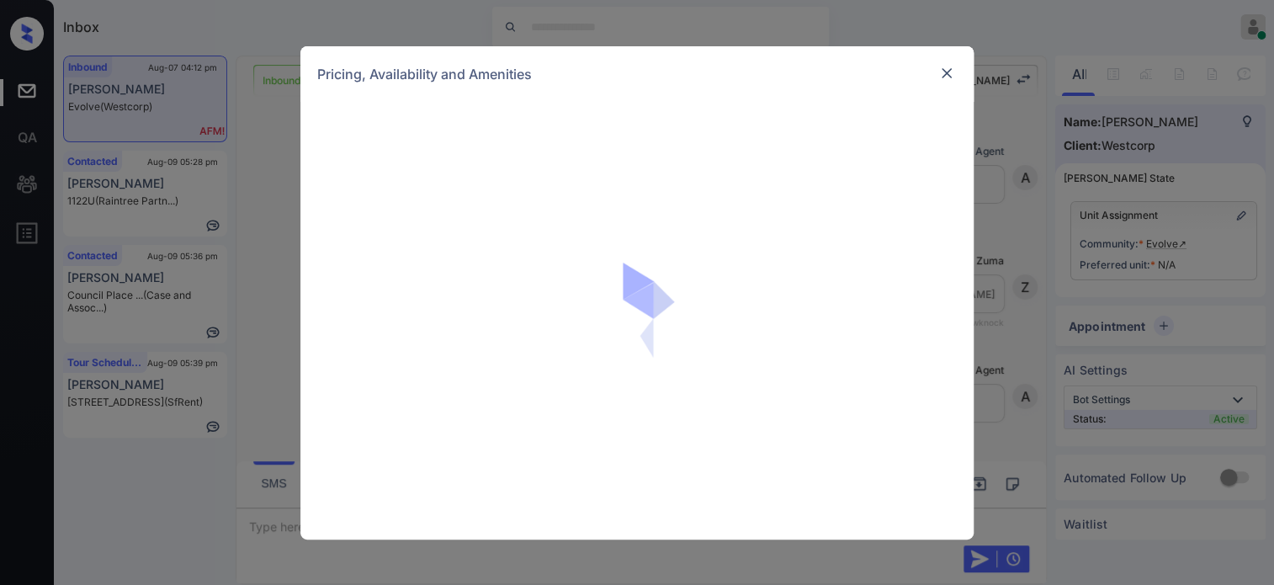
scroll to position [2078, 0]
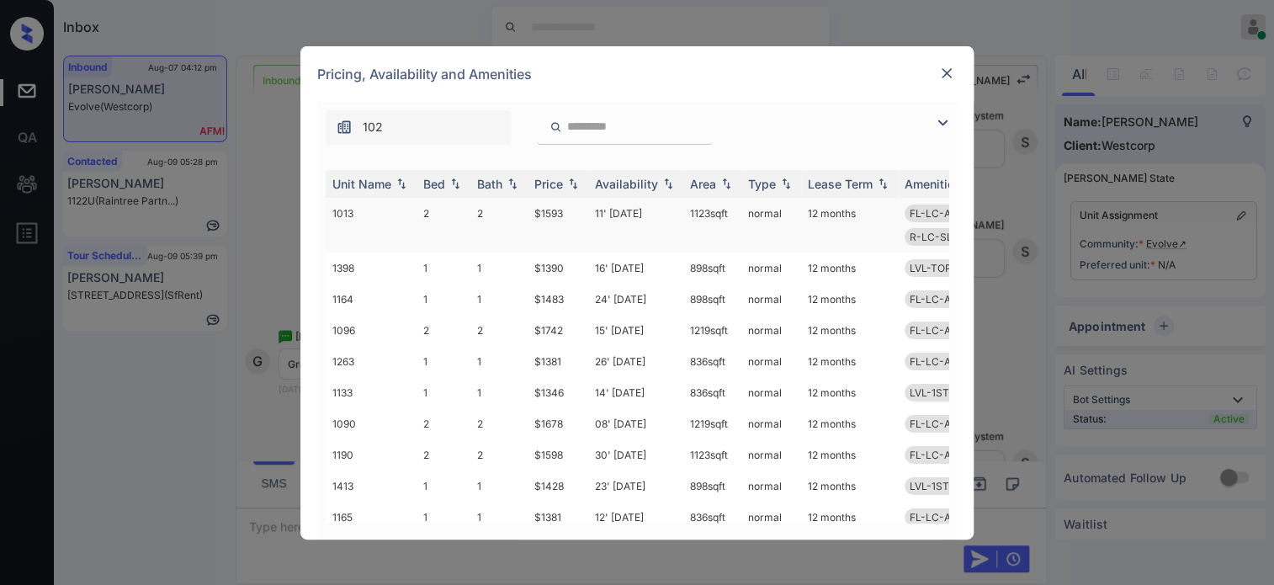
click at [568, 215] on td "$1593" at bounding box center [558, 225] width 61 height 55
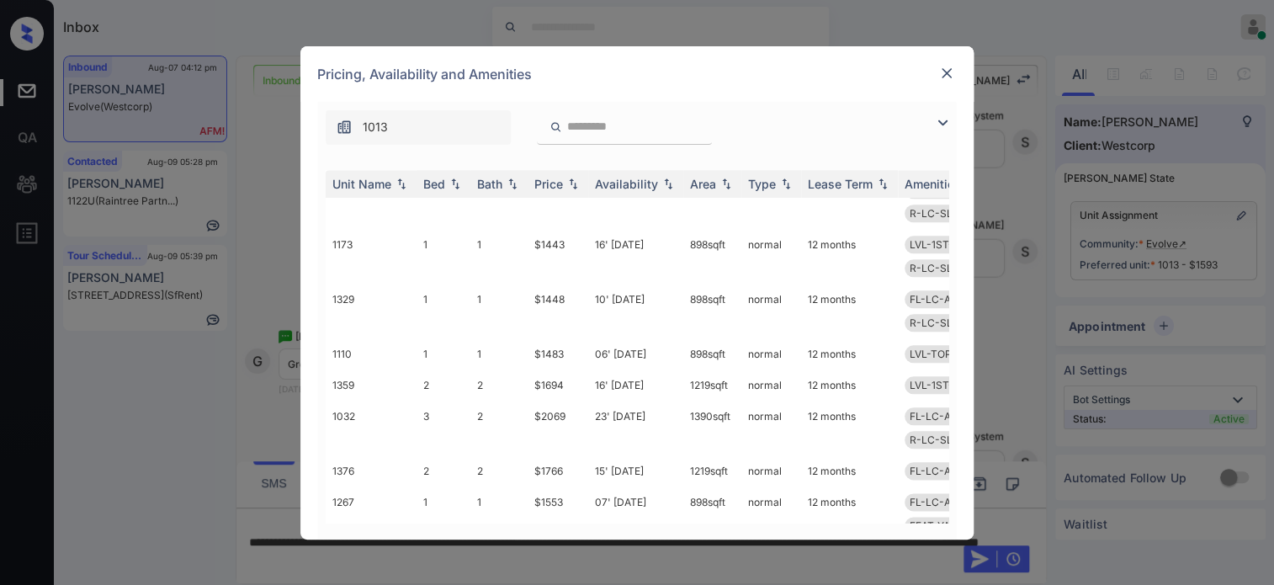
scroll to position [1065, 0]
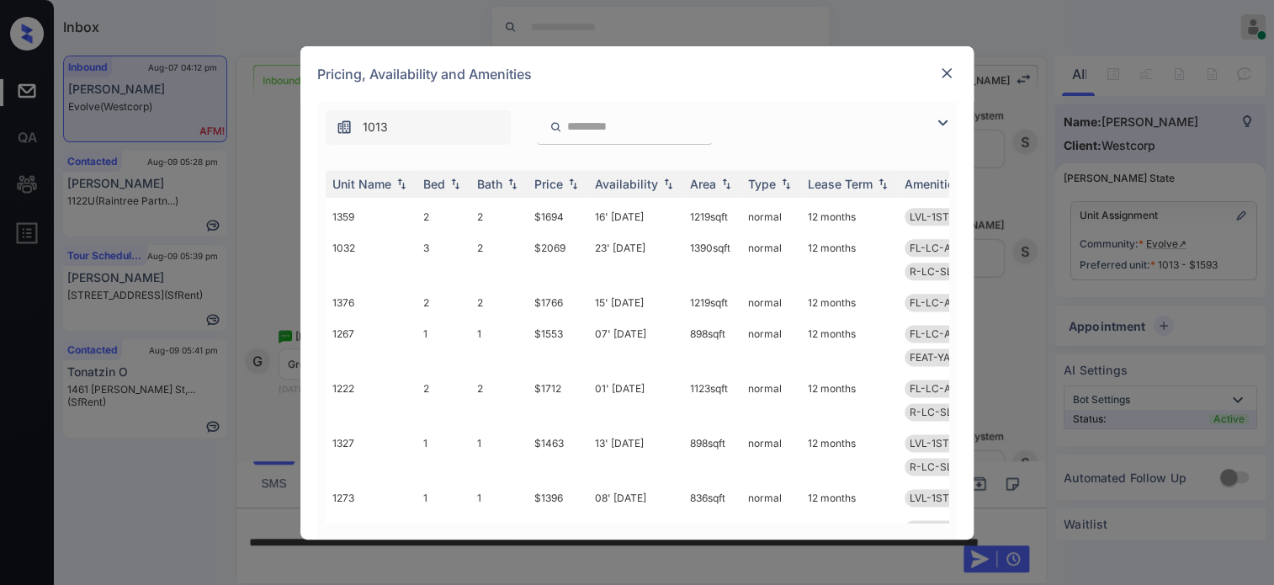
click at [941, 65] on img at bounding box center [946, 73] width 17 height 17
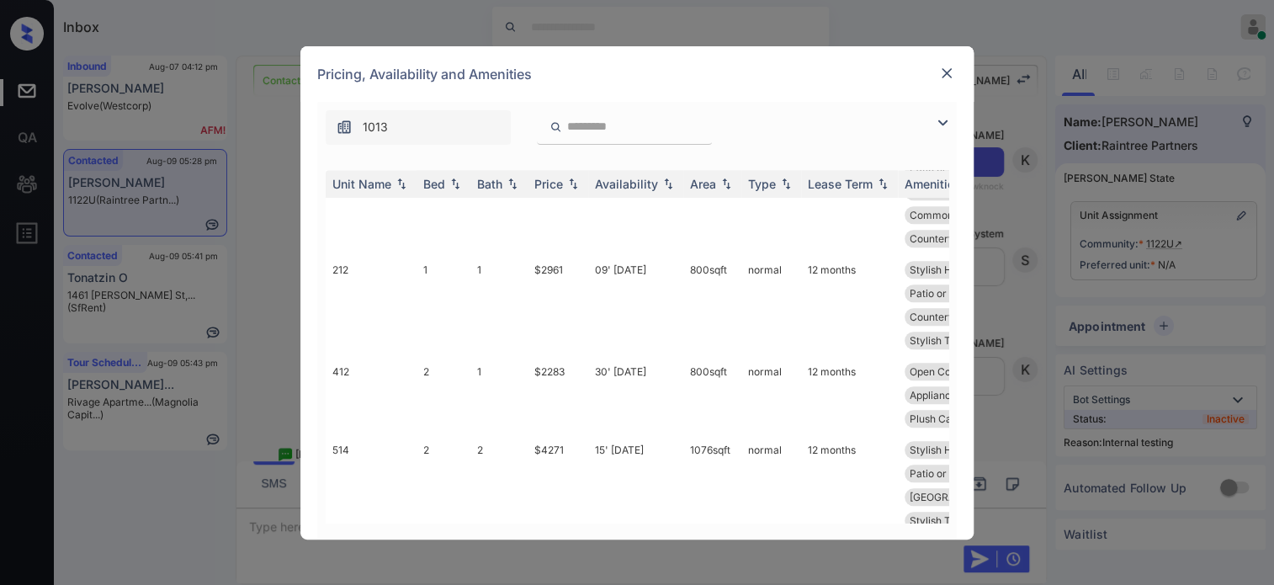
scroll to position [705, 0]
click at [545, 354] on td "$2283" at bounding box center [558, 393] width 61 height 78
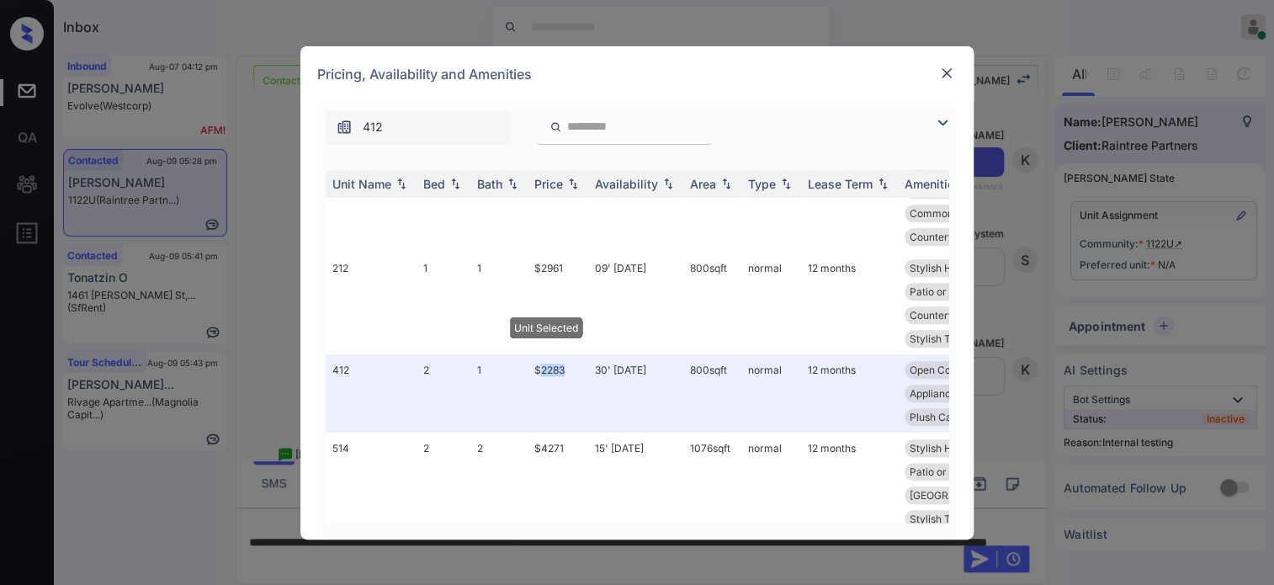
click at [945, 76] on img at bounding box center [946, 73] width 17 height 17
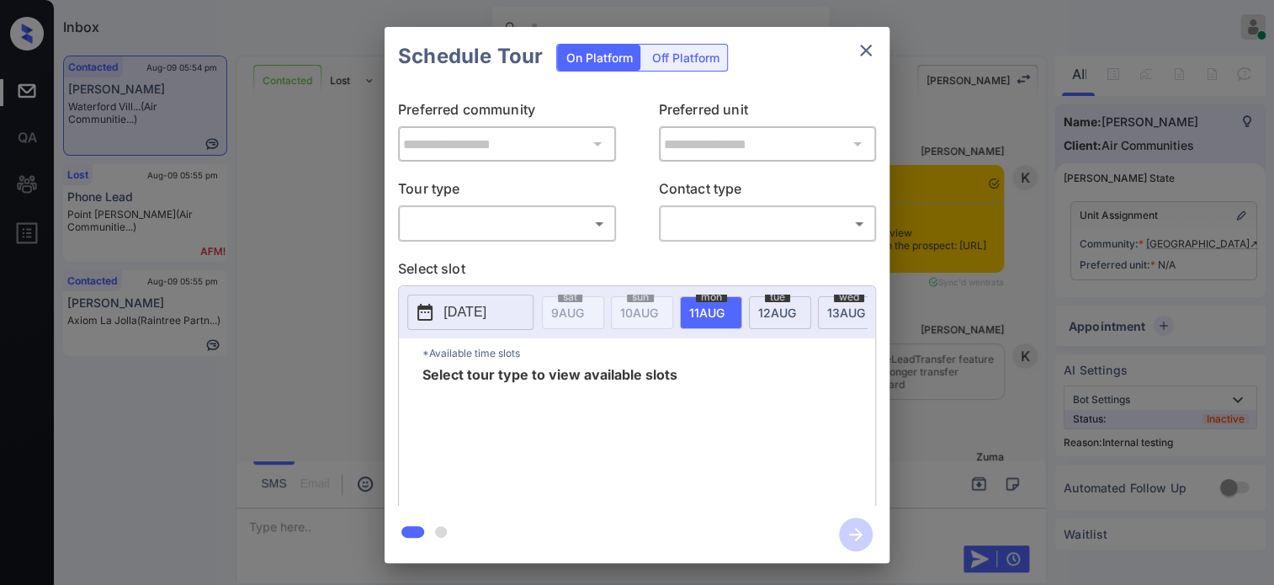
scroll to position [16641, 0]
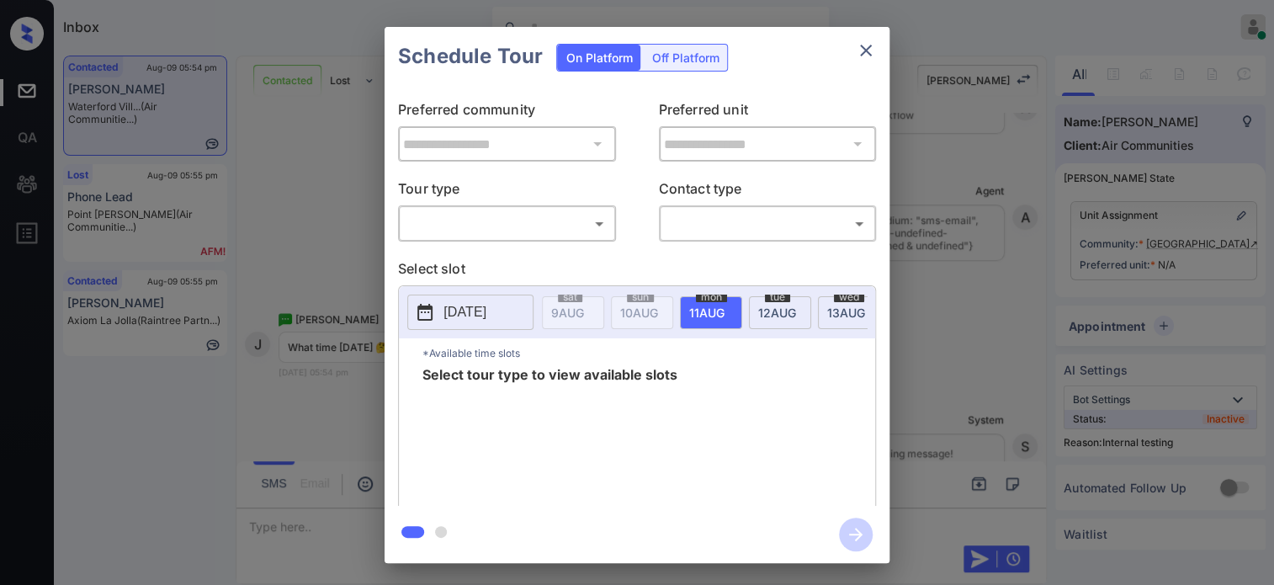
click at [552, 213] on body "Inbox * Hope Jatap Online Set yourself offline Set yourself on break Profile Sw…" at bounding box center [637, 292] width 1274 height 585
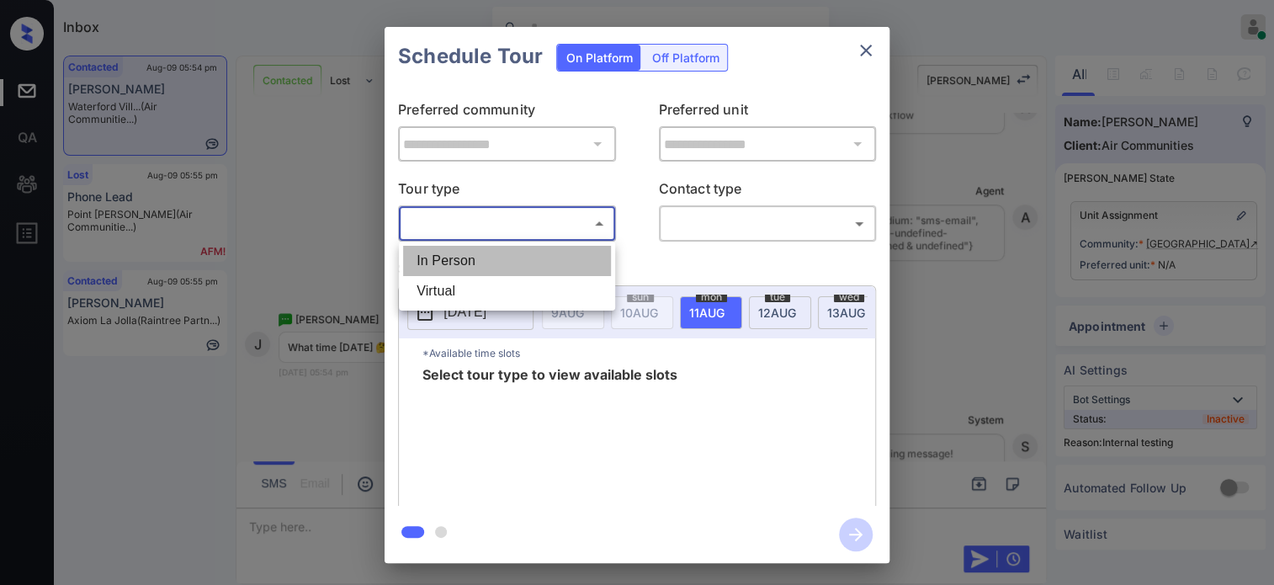
click at [512, 248] on li "In Person" at bounding box center [507, 261] width 208 height 30
type input "********"
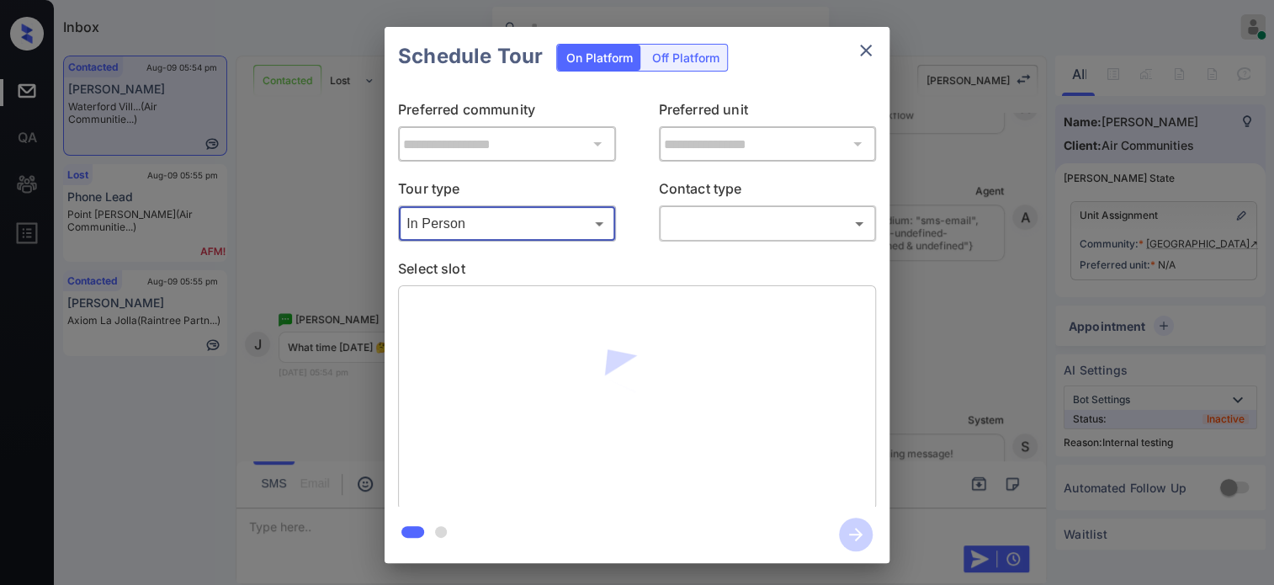
click at [724, 224] on body "Inbox * Hope Jatap Online Set yourself offline Set yourself on break Profile Sw…" at bounding box center [637, 292] width 1274 height 585
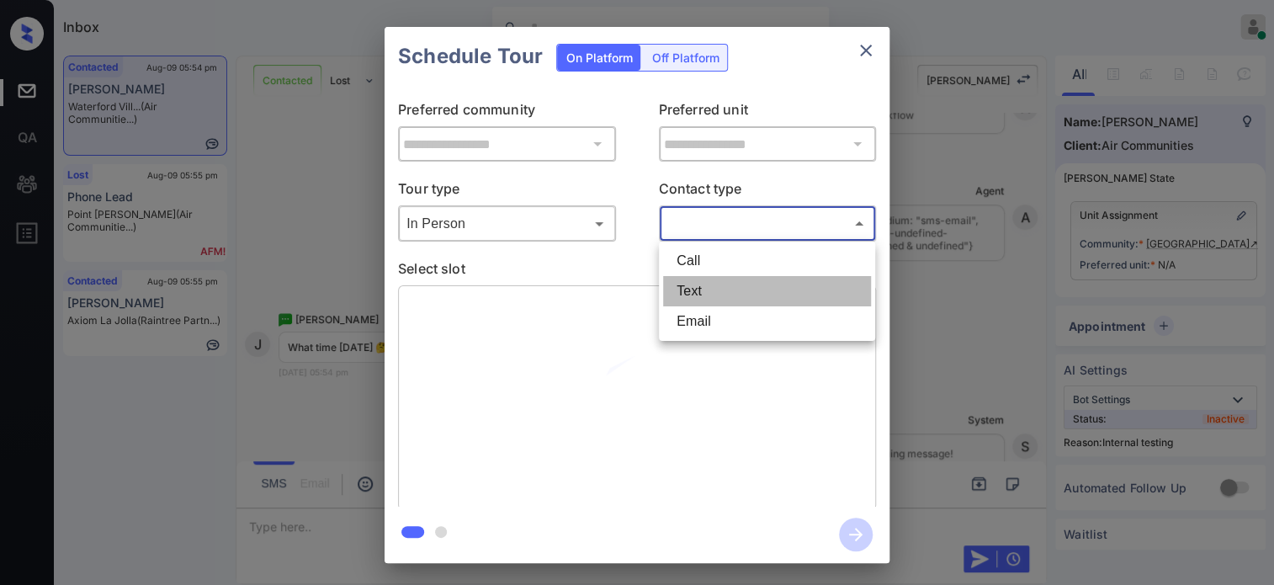
click at [728, 289] on li "Text" at bounding box center [767, 291] width 208 height 30
type input "****"
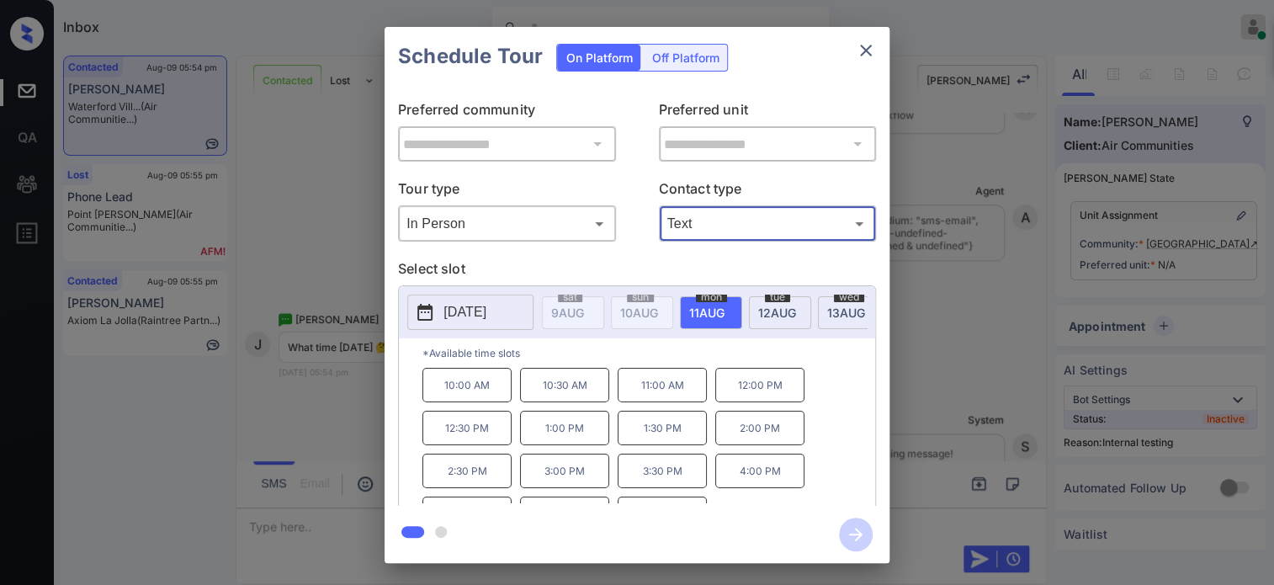
scroll to position [27, 0]
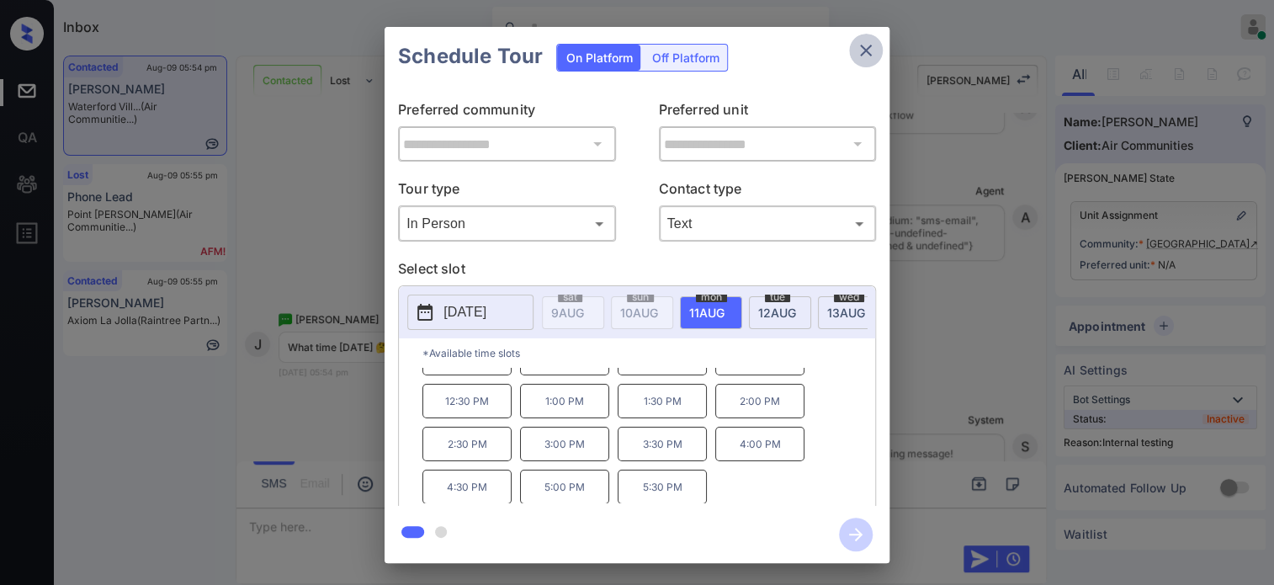
click at [870, 52] on icon "close" at bounding box center [866, 50] width 20 height 20
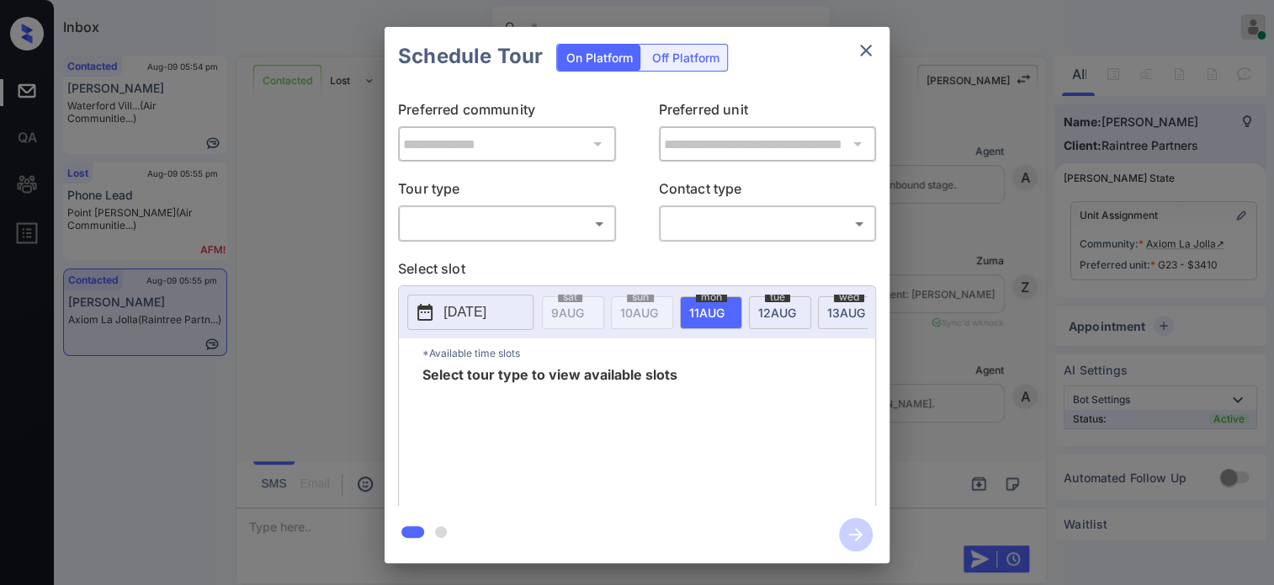
scroll to position [4036, 0]
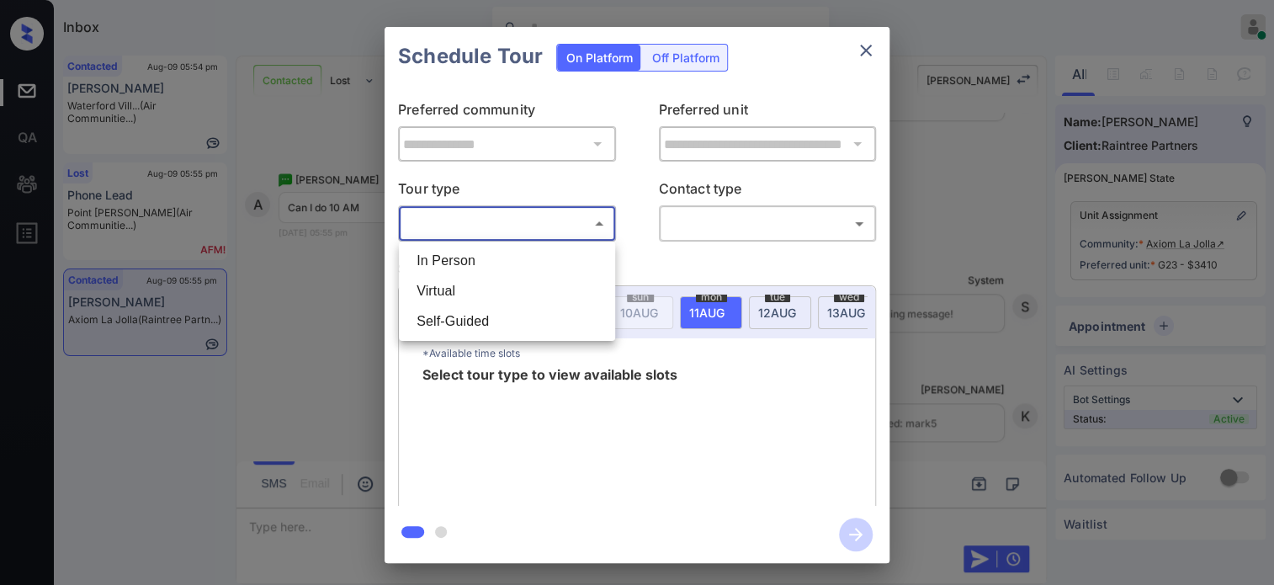
drag, startPoint x: 481, startPoint y: 225, endPoint x: 470, endPoint y: 253, distance: 30.6
click at [481, 225] on body "Inbox * Hope Jatap Online Set yourself offline Set yourself on break Profile Sw…" at bounding box center [637, 292] width 1274 height 585
click at [469, 259] on li "In Person" at bounding box center [507, 261] width 208 height 30
type input "********"
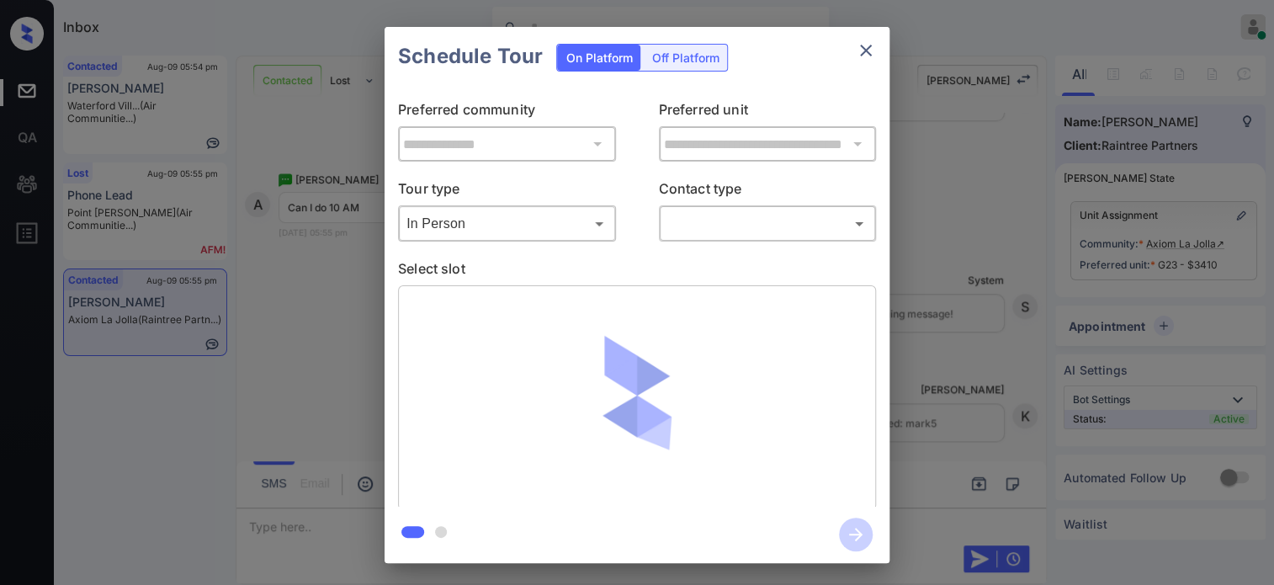
click at [945, 257] on div "**********" at bounding box center [637, 295] width 1274 height 590
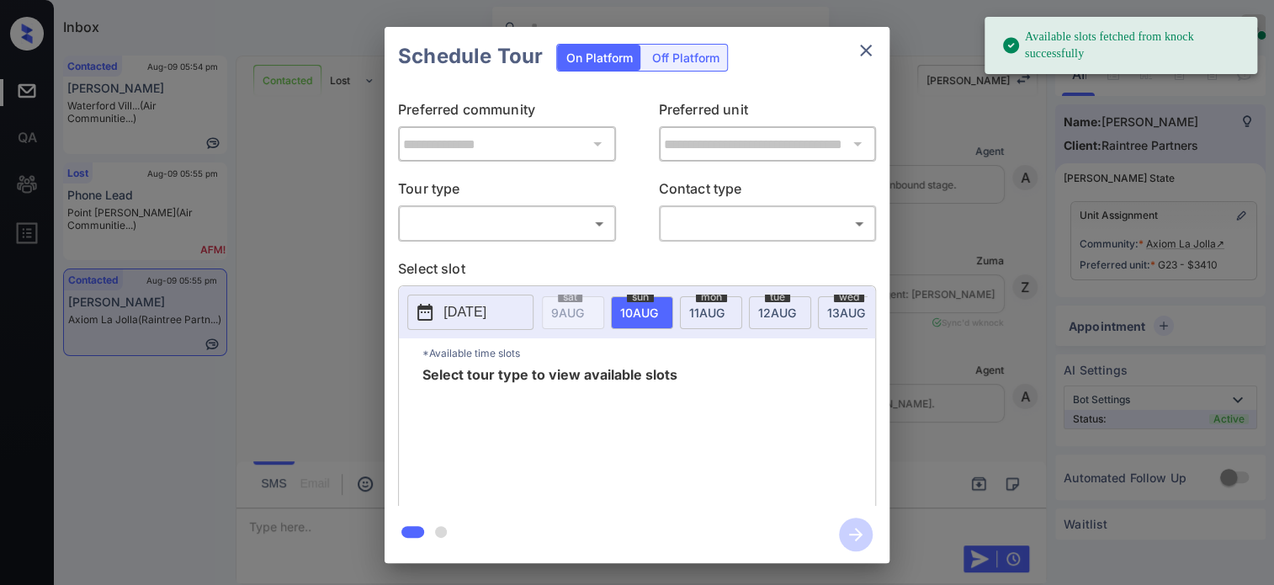
scroll to position [3812, 0]
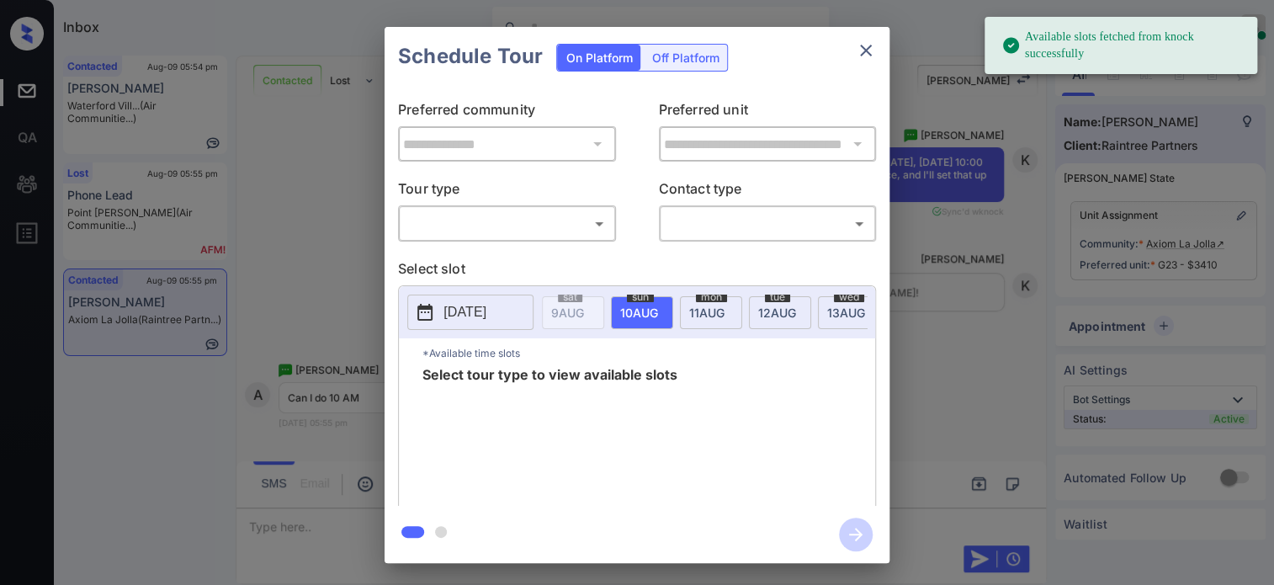
click at [517, 218] on body "Available slots fetched from knock successfully Inbox * Hope Jatap Online Set y…" at bounding box center [637, 292] width 1274 height 585
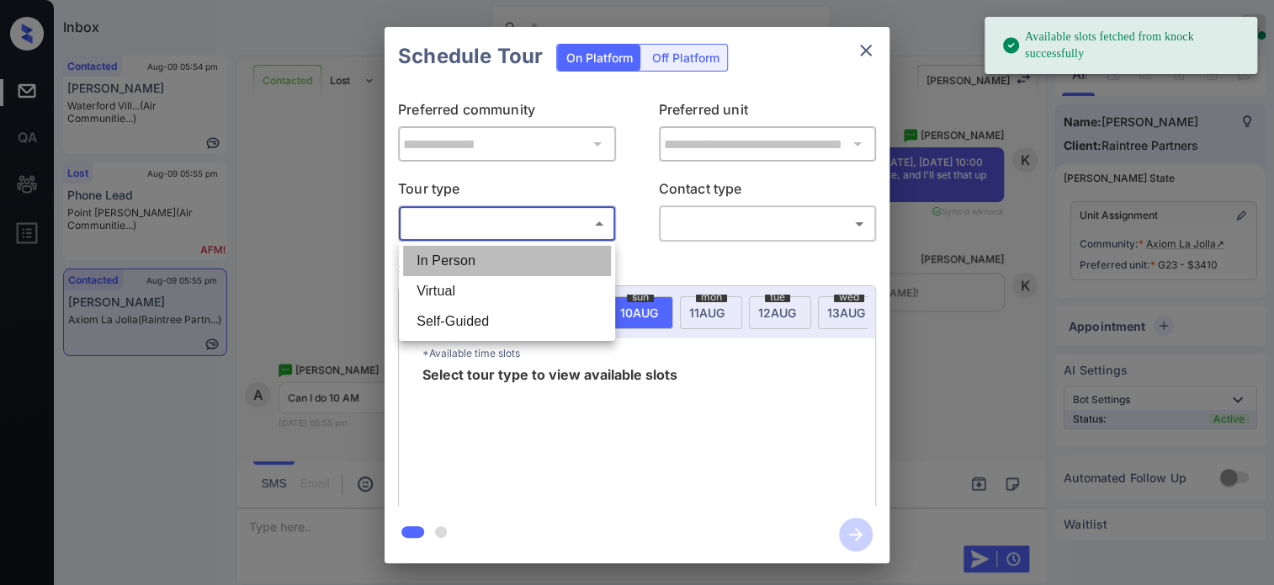
click at [496, 266] on li "In Person" at bounding box center [507, 261] width 208 height 30
type input "********"
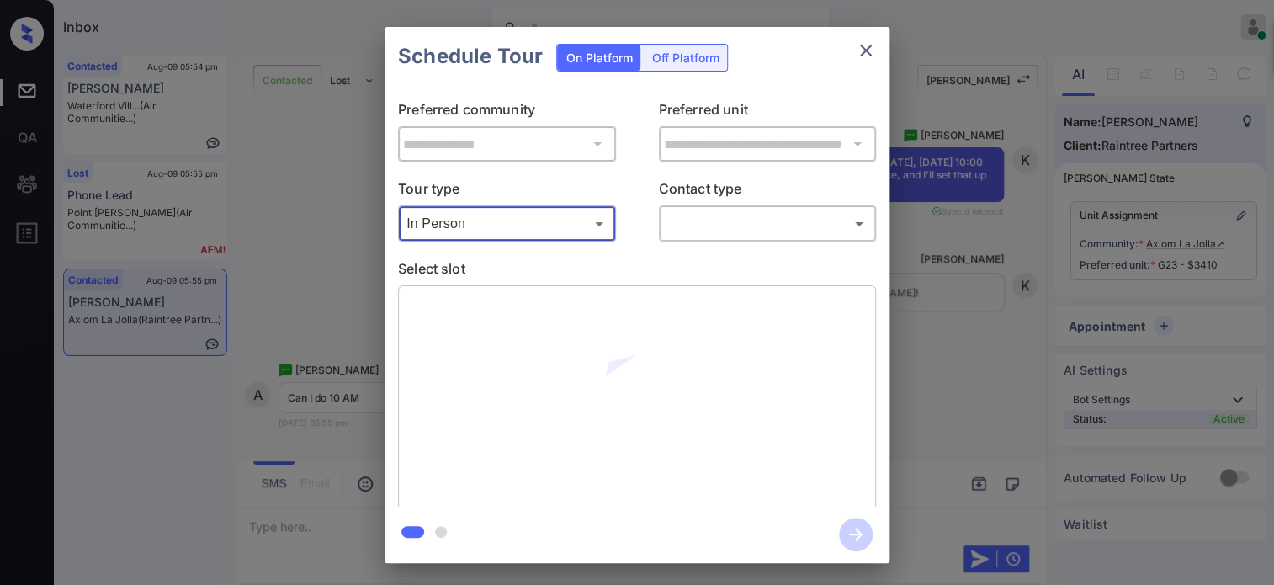
click at [751, 222] on body "Available slots fetched from knock successfully Inbox * Hope Jatap Online Set y…" at bounding box center [637, 292] width 1274 height 585
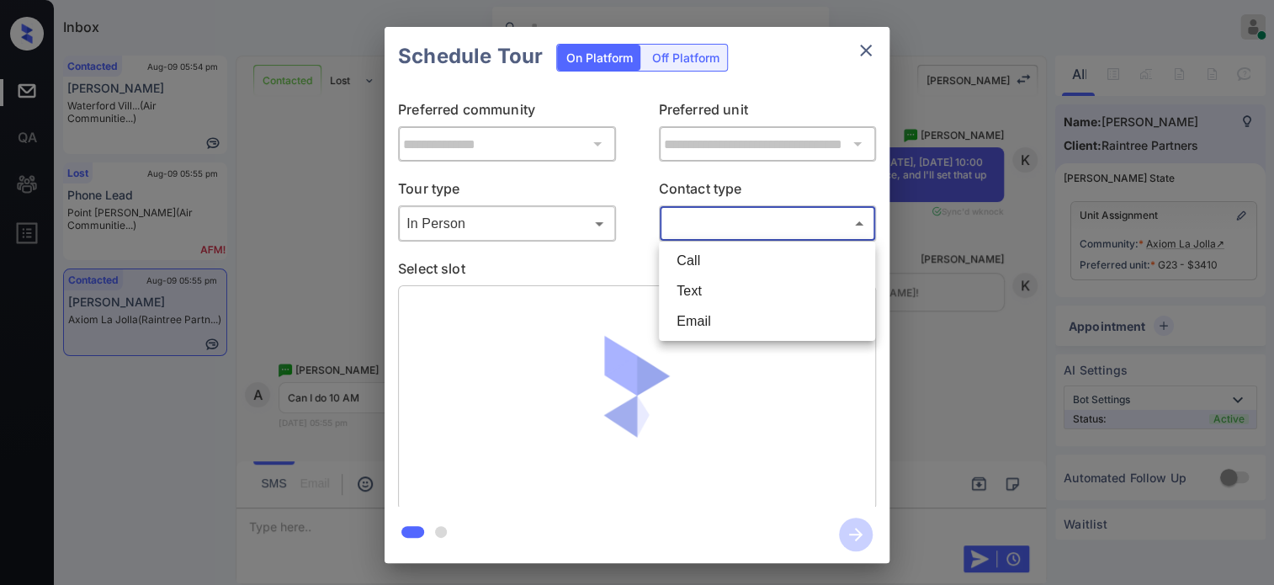
click at [724, 288] on li "Text" at bounding box center [767, 291] width 208 height 30
type input "****"
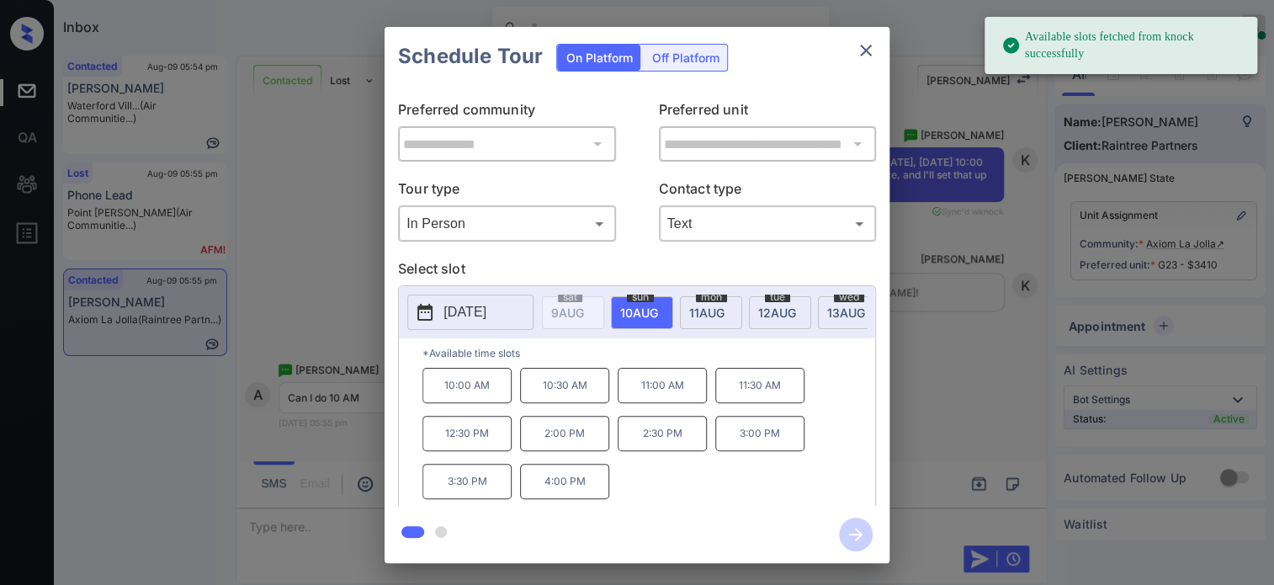
click at [478, 398] on p "10:00 AM" at bounding box center [466, 385] width 89 height 35
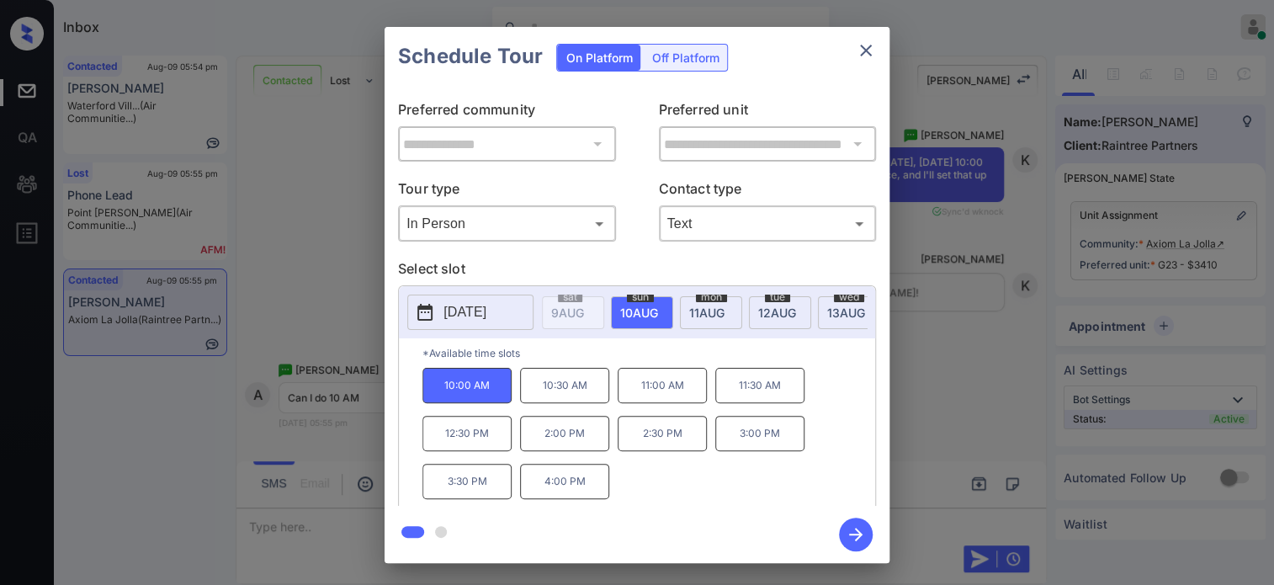
click at [854, 528] on icon "button" at bounding box center [856, 534] width 34 height 34
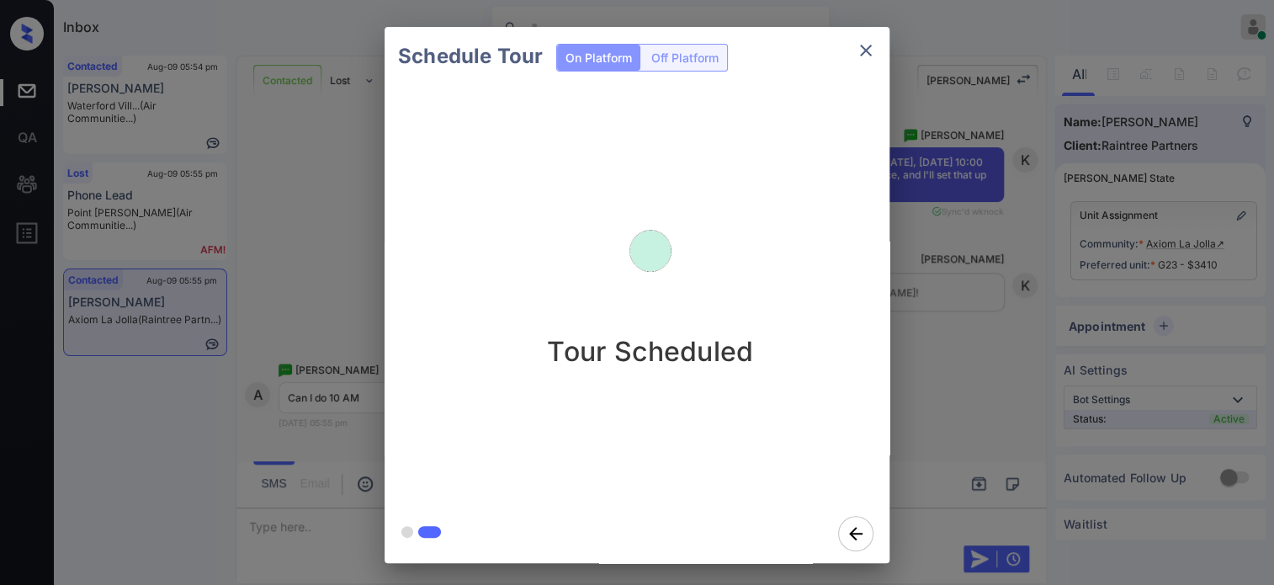
click at [989, 376] on div "Schedule Tour On Platform Off Platform Tour Scheduled" at bounding box center [637, 295] width 1274 height 590
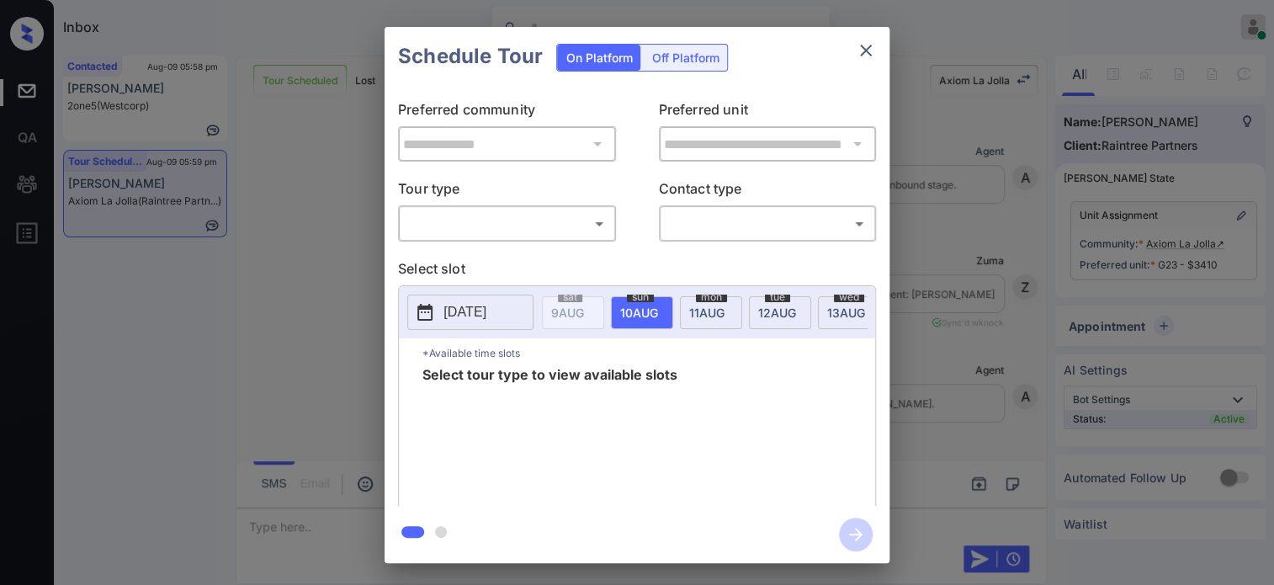
scroll to position [106, 0]
click at [485, 224] on body "Inbox * Hope Jatap Online Set yourself offline Set yourself on break Profile Sw…" at bounding box center [637, 292] width 1274 height 585
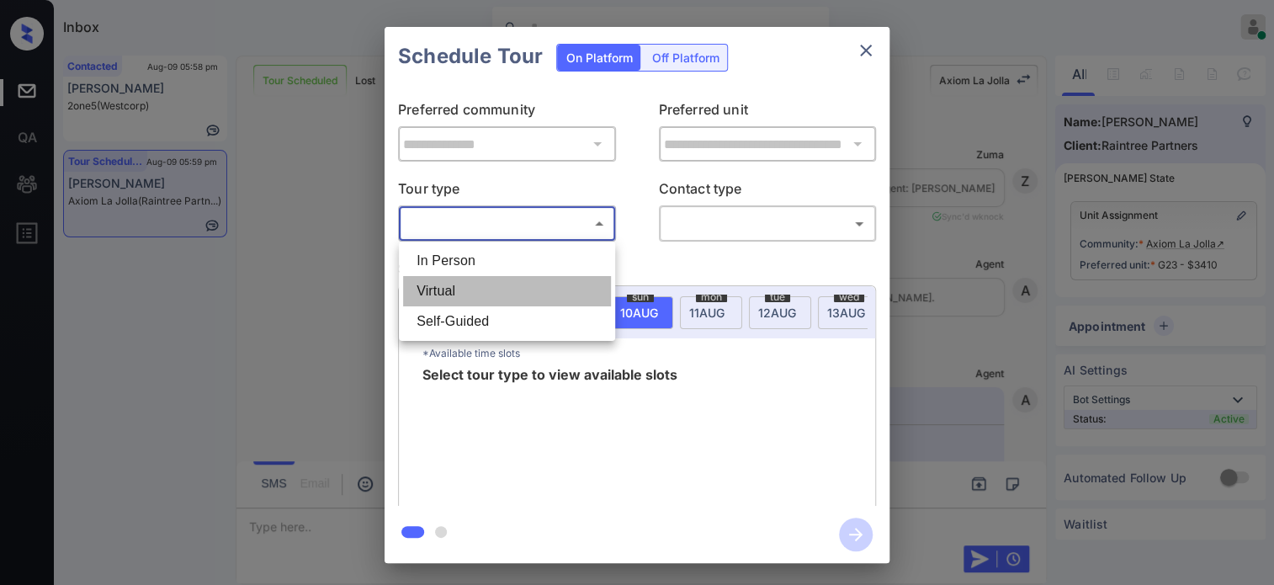
click at [470, 285] on li "Virtual" at bounding box center [507, 291] width 208 height 30
type input "*******"
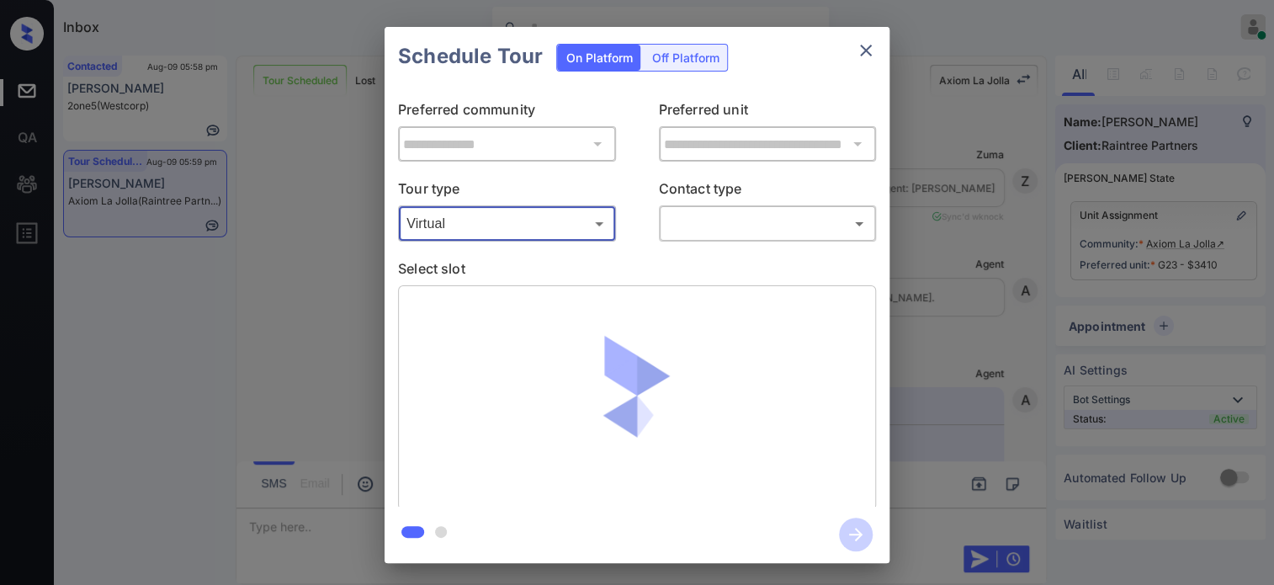
click at [757, 225] on body "Inbox * Hope Jatap Online Set yourself offline Set yourself on break Profile Sw…" at bounding box center [637, 292] width 1274 height 585
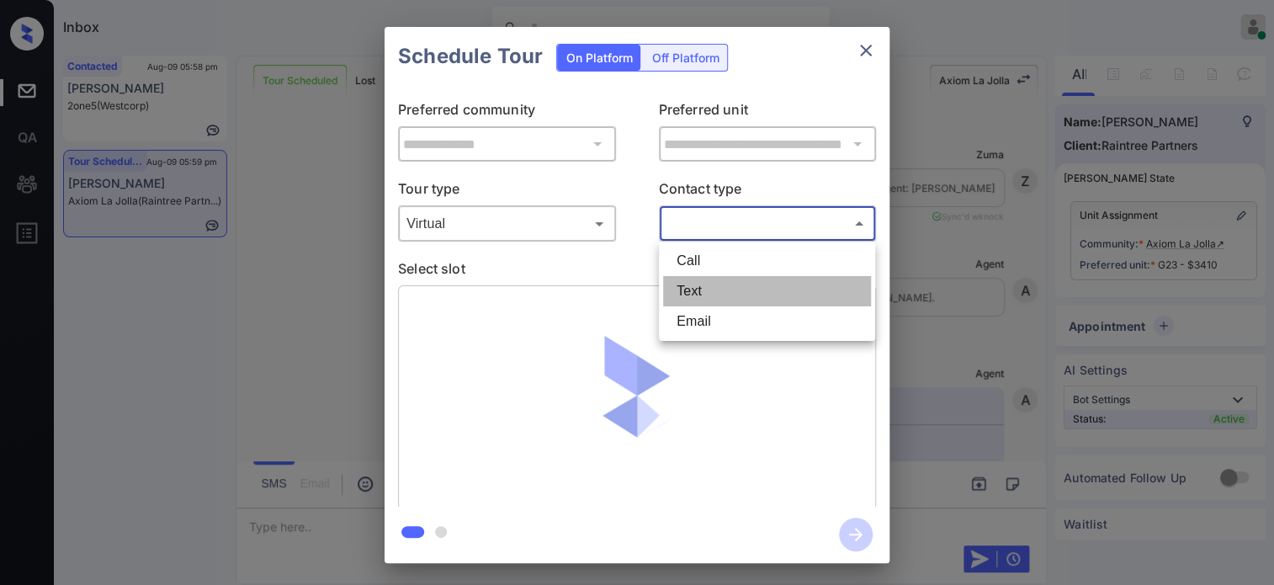
click at [740, 292] on li "Text" at bounding box center [767, 291] width 208 height 30
type input "****"
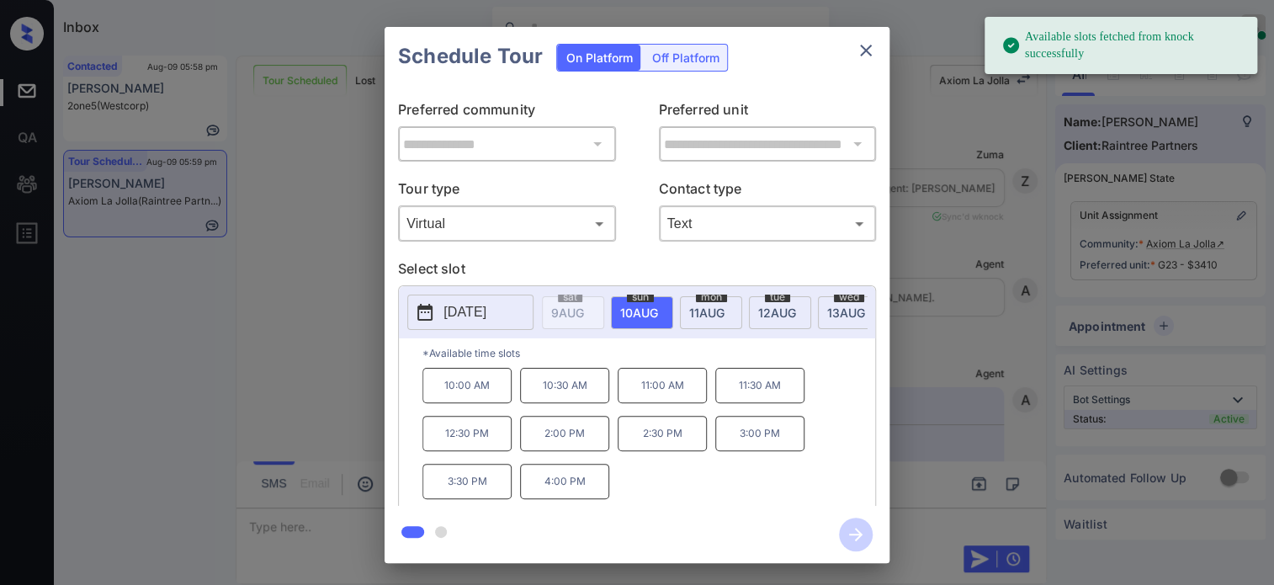
click at [461, 403] on p "10:00 AM" at bounding box center [466, 385] width 89 height 35
click at [849, 537] on icon "button" at bounding box center [856, 534] width 34 height 34
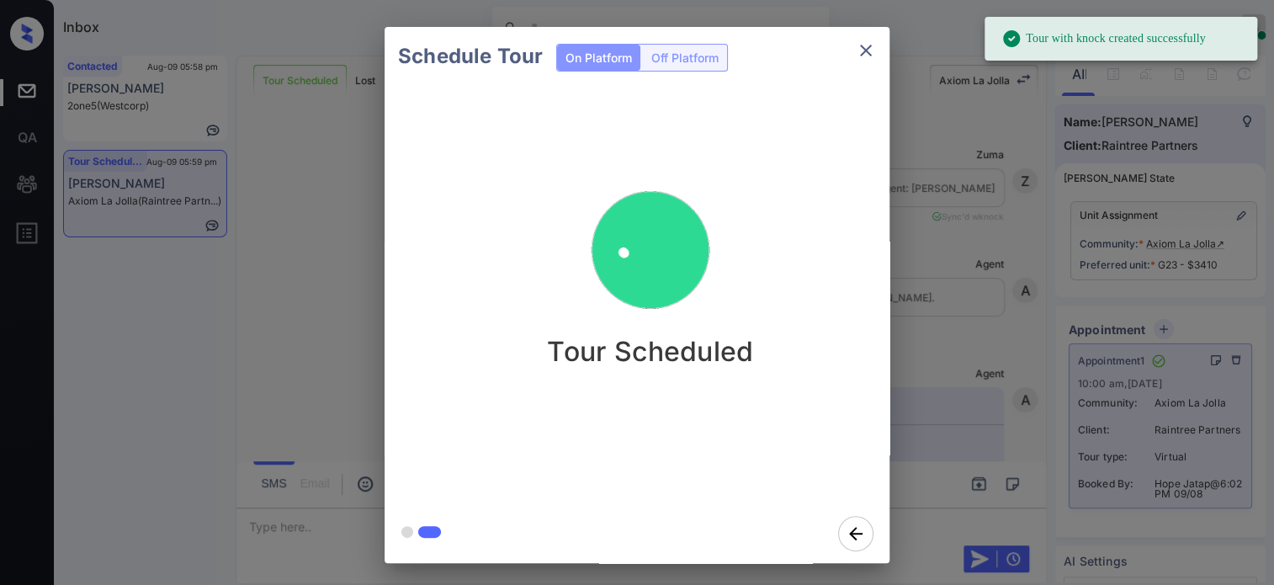
click at [1041, 154] on div "Schedule Tour On Platform Off Platform Tour Scheduled" at bounding box center [637, 295] width 1274 height 590
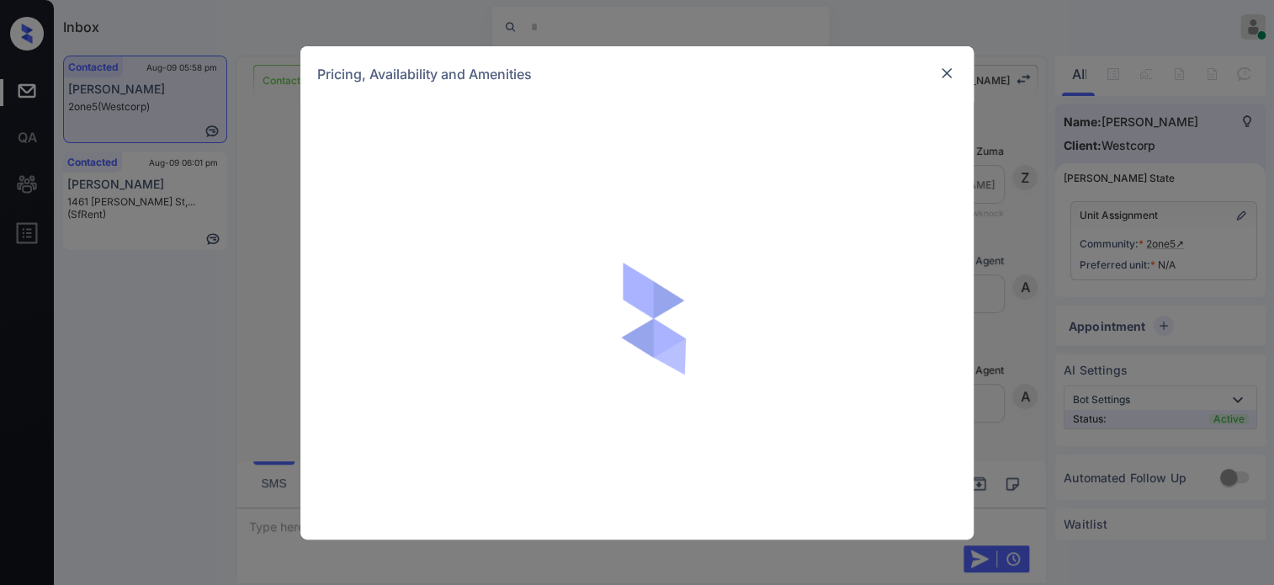
scroll to position [1563, 0]
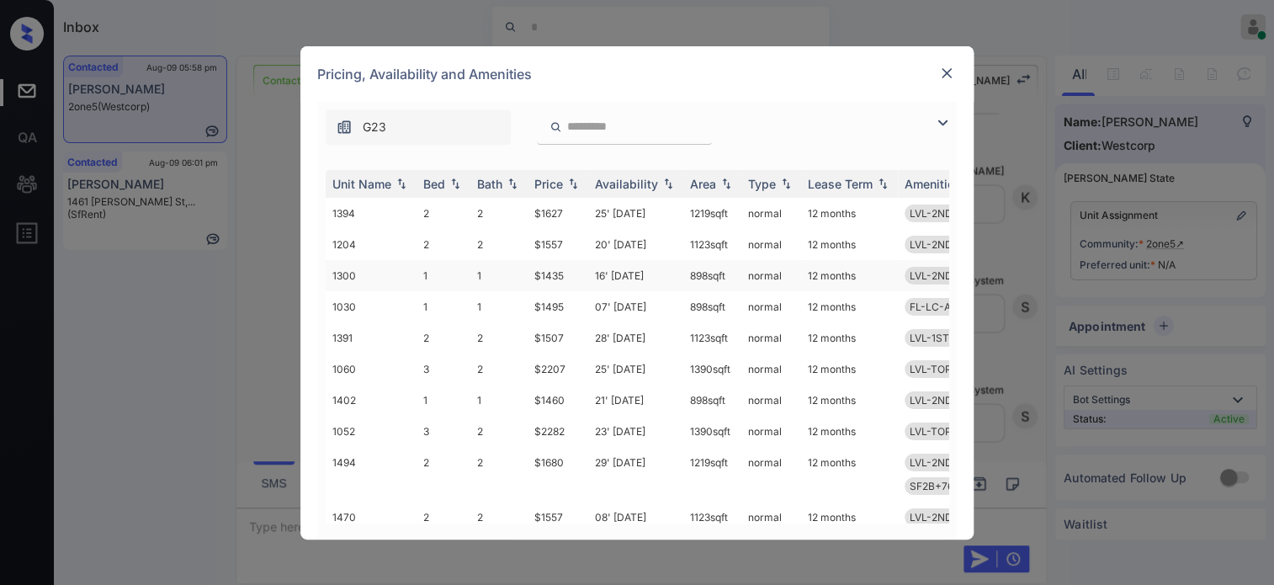
click at [557, 274] on td "$1435" at bounding box center [558, 275] width 61 height 31
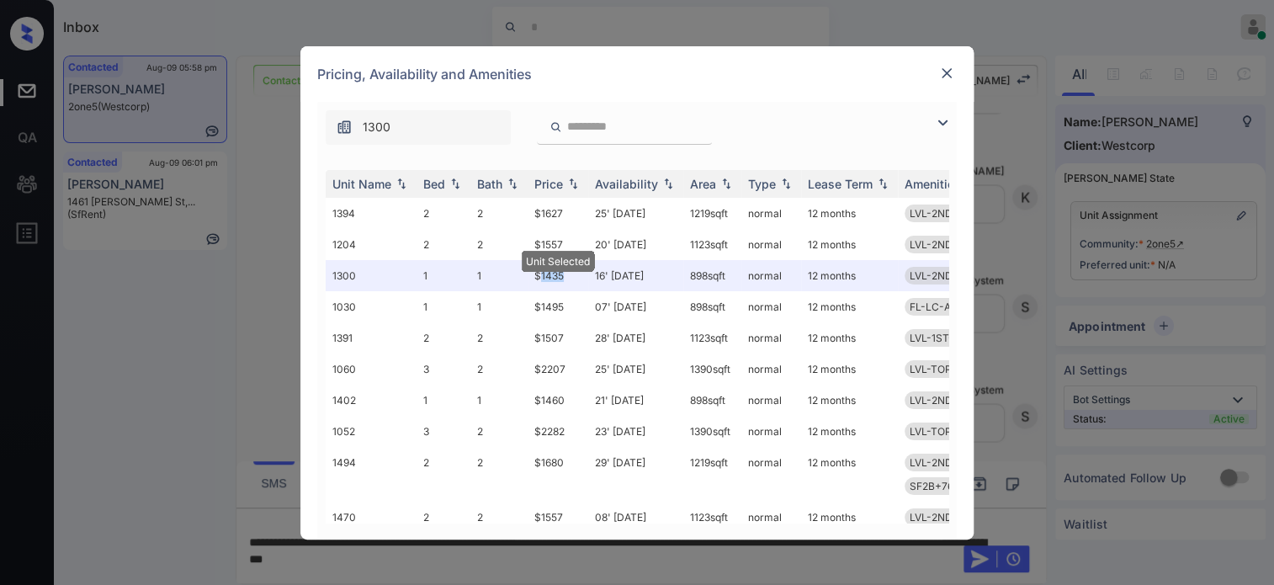
click at [945, 66] on img at bounding box center [946, 73] width 17 height 17
